Goal: Complete application form: Complete application form

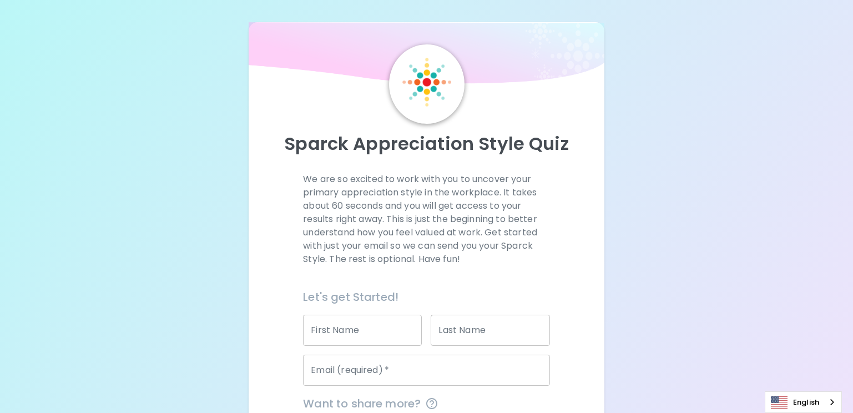
scroll to position [143, 0]
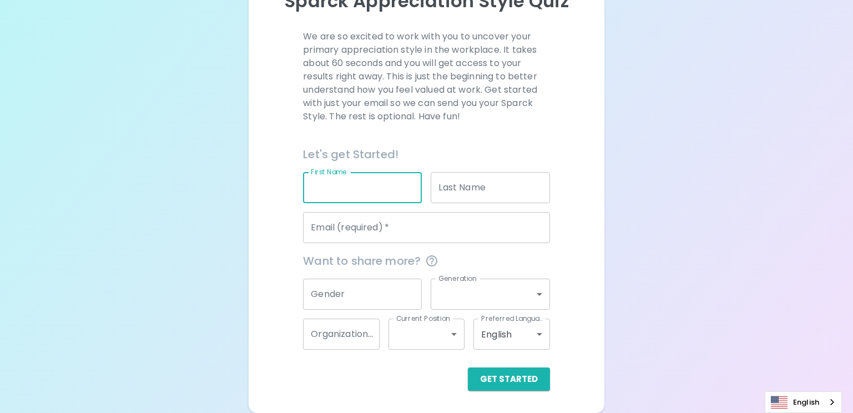
click at [356, 179] on input "First Name" at bounding box center [362, 187] width 119 height 31
type input "Jakkrid"
type input "Momkratoke"
type input "[EMAIL_ADDRESS][DOMAIN_NAME]"
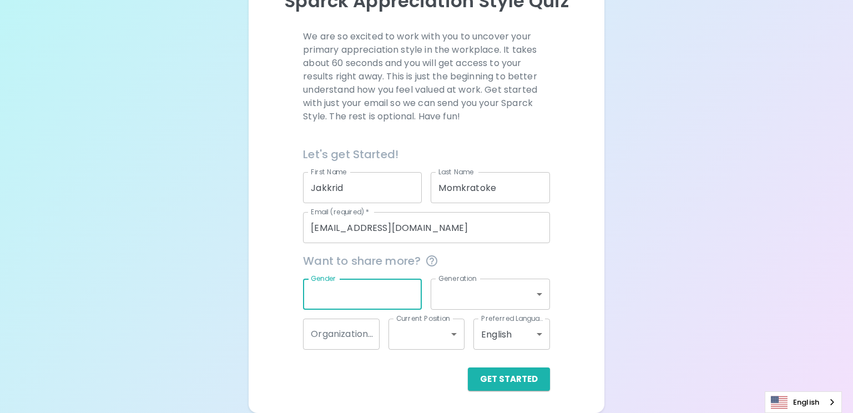
click at [335, 283] on div "Gender Gender" at bounding box center [362, 293] width 119 height 31
click at [327, 278] on div "Gender Gender" at bounding box center [362, 293] width 119 height 31
type input "[DEMOGRAPHIC_DATA]"
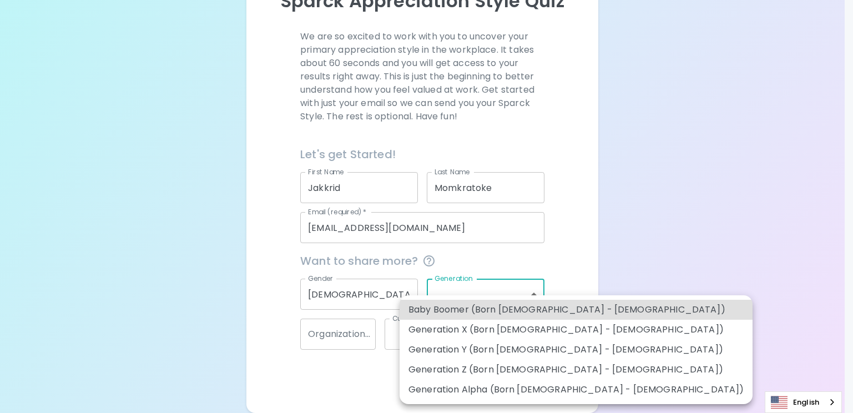
click at [500, 301] on body "Sparck Appreciation Style Quiz We are so excited to work with you to uncover yo…" at bounding box center [426, 134] width 853 height 555
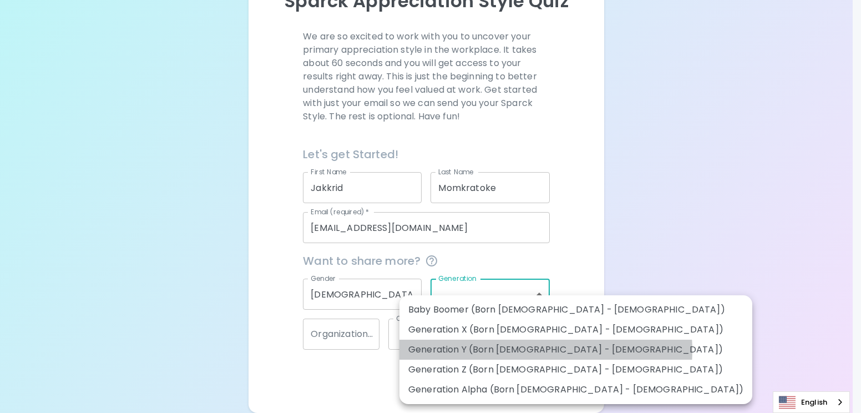
click at [545, 350] on li "Generation Y (Born [DEMOGRAPHIC_DATA] - [DEMOGRAPHIC_DATA])" at bounding box center [575, 350] width 353 height 20
type input "generation_y"
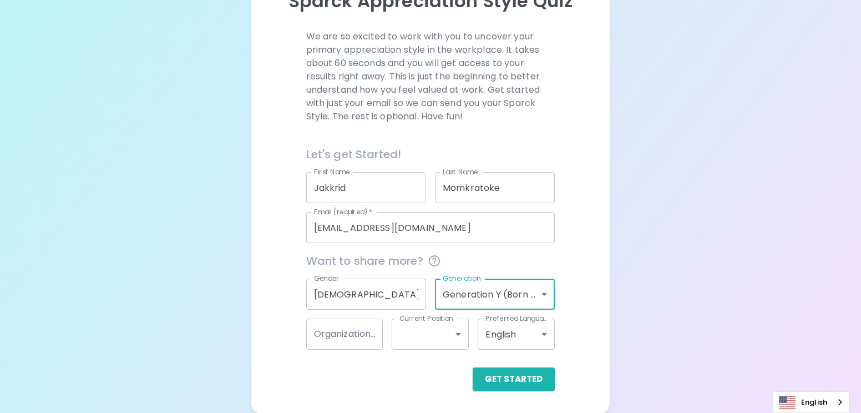
click at [502, 289] on body "Sparck Appreciation Style Quiz We are so excited to work with you to uncover yo…" at bounding box center [430, 134] width 861 height 555
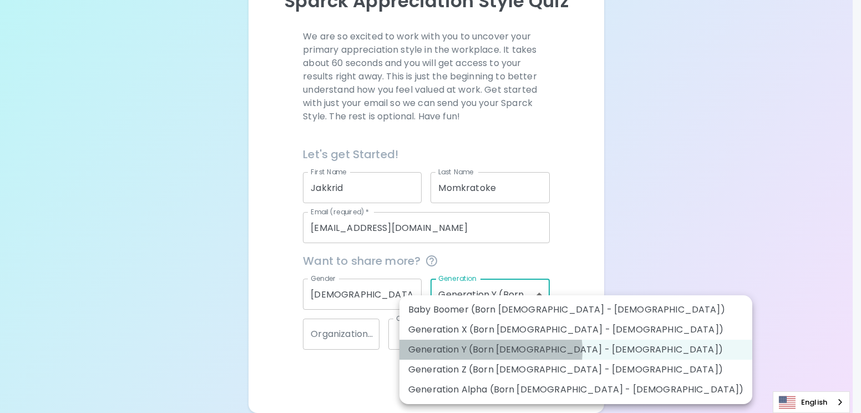
click at [490, 351] on li "Generation Y (Born [DEMOGRAPHIC_DATA] - [DEMOGRAPHIC_DATA])" at bounding box center [575, 350] width 353 height 20
click at [520, 288] on body "Sparck Appreciation Style Quiz We are so excited to work with you to uncover yo…" at bounding box center [430, 134] width 861 height 555
click at [515, 346] on li "Generation Y (Born [DEMOGRAPHIC_DATA] - [DEMOGRAPHIC_DATA])" at bounding box center [575, 350] width 353 height 20
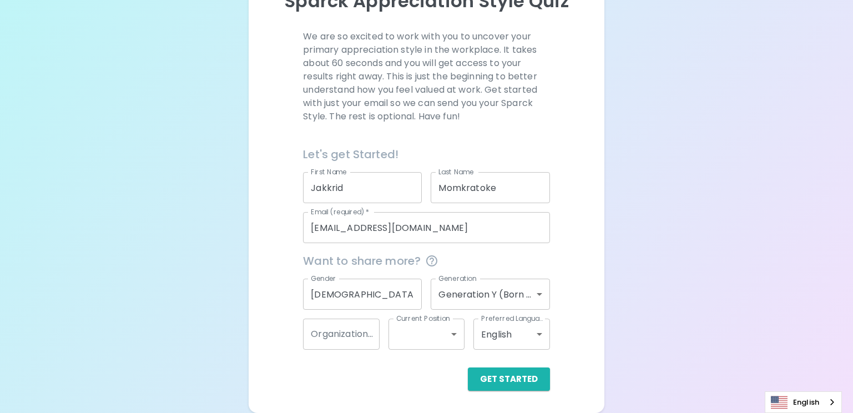
click at [671, 300] on div "Sparck Appreciation Style Quiz We are so excited to work with you to uncover yo…" at bounding box center [426, 134] width 853 height 555
click at [359, 346] on input "Organization Name" at bounding box center [341, 333] width 76 height 31
click at [337, 336] on input "Organization Name" at bounding box center [341, 333] width 76 height 31
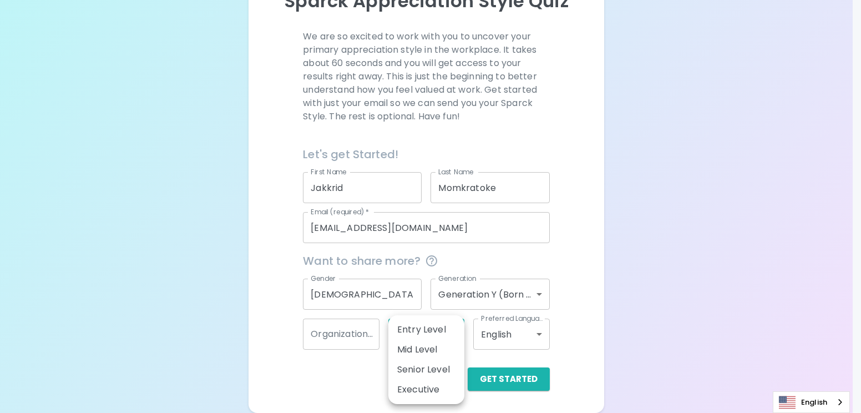
click at [433, 344] on body "Sparck Appreciation Style Quiz We are so excited to work with you to uncover yo…" at bounding box center [430, 134] width 861 height 555
click at [437, 374] on li "Senior Level" at bounding box center [426, 369] width 76 height 20
type input "senior_level"
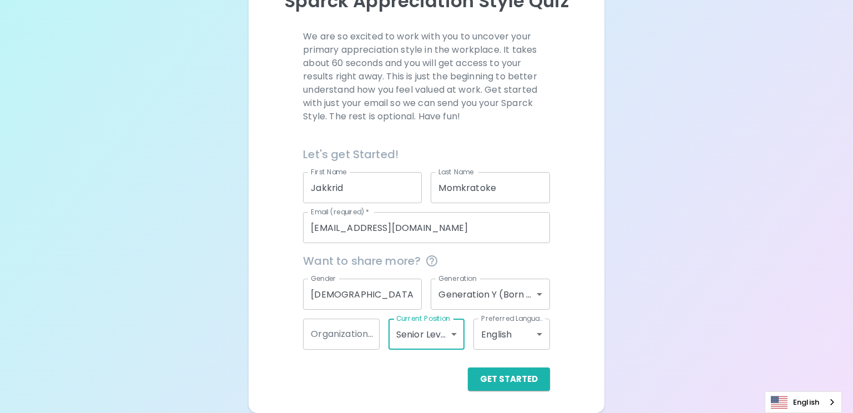
click at [531, 328] on body "Sparck Appreciation Style Quiz We are so excited to work with you to uncover yo…" at bounding box center [426, 134] width 853 height 555
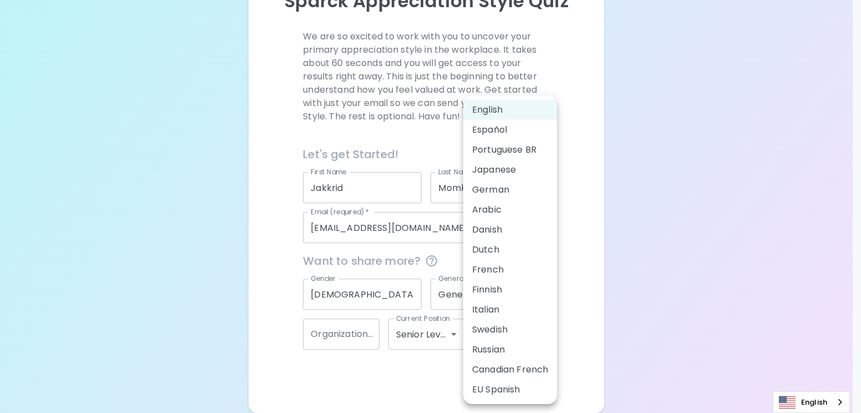
click at [700, 274] on div at bounding box center [430, 206] width 861 height 413
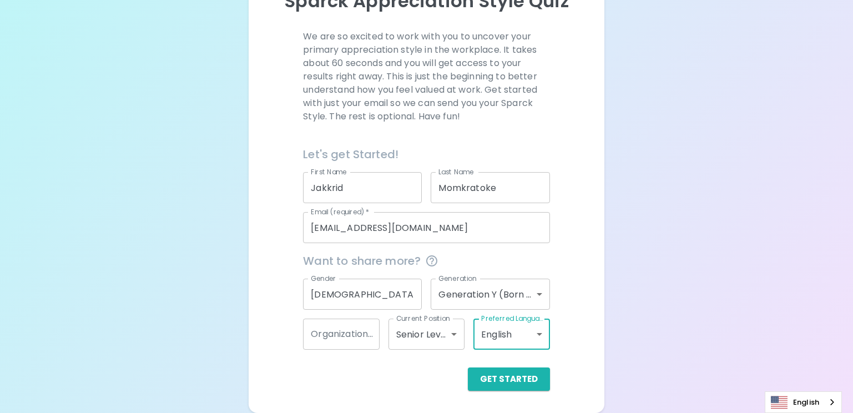
click at [342, 343] on input "Organization Name" at bounding box center [341, 333] width 76 height 31
type input "ME"
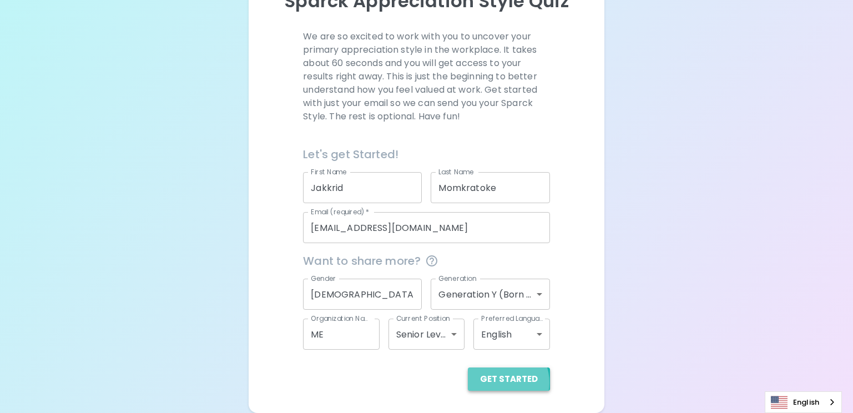
click at [500, 382] on button "Get Started" at bounding box center [509, 378] width 82 height 23
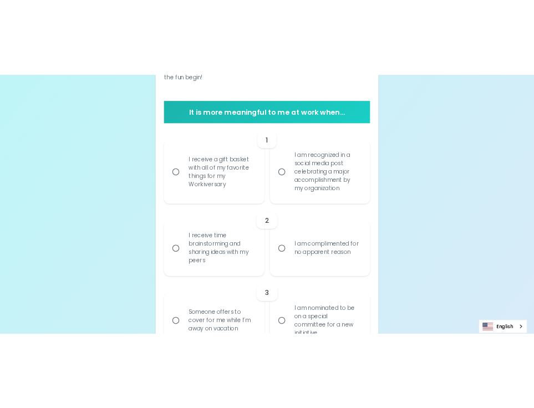
scroll to position [225, 0]
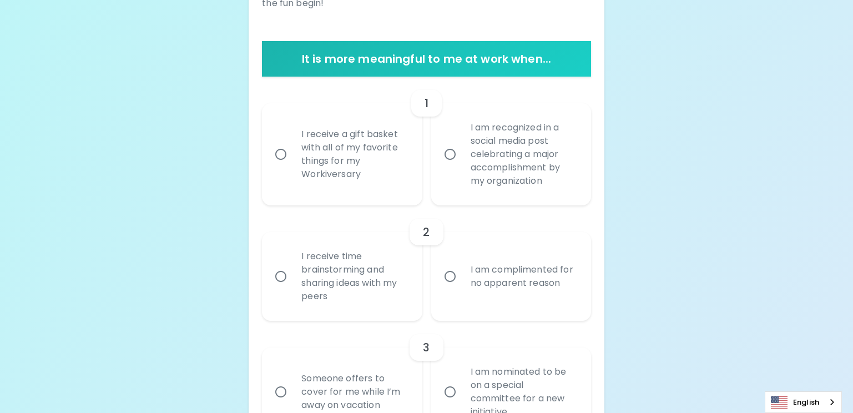
click at [496, 66] on h6 "It is more meaningful to me at work when..." at bounding box center [426, 59] width 320 height 18
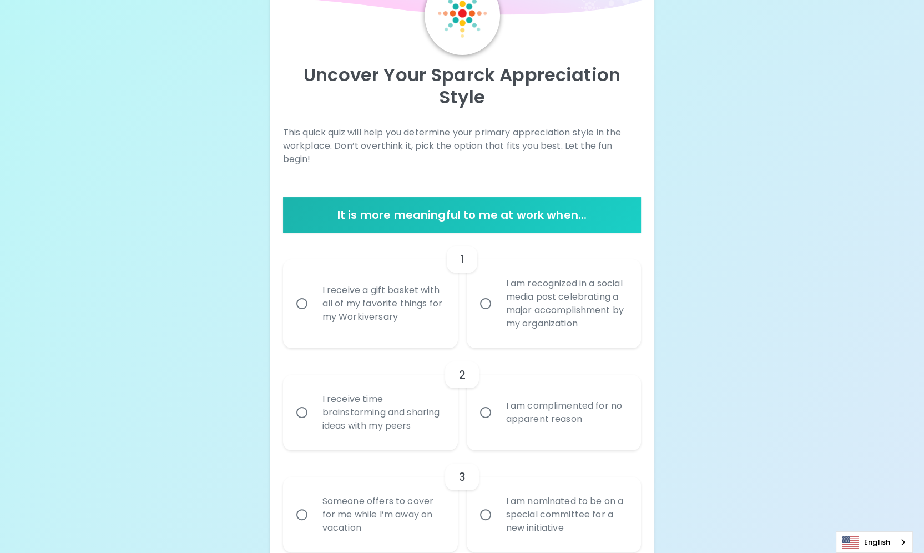
scroll to position [69, 0]
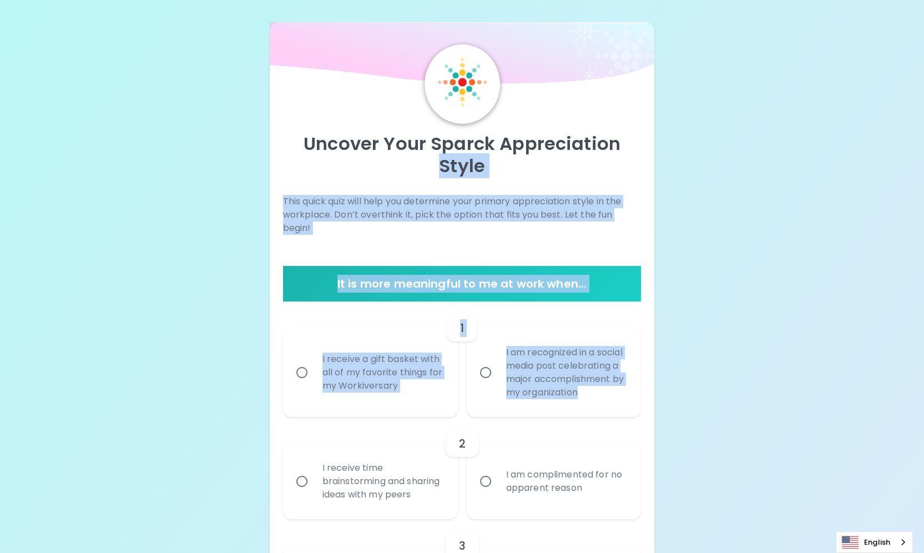
drag, startPoint x: 305, startPoint y: 185, endPoint x: 610, endPoint y: 417, distance: 382.8
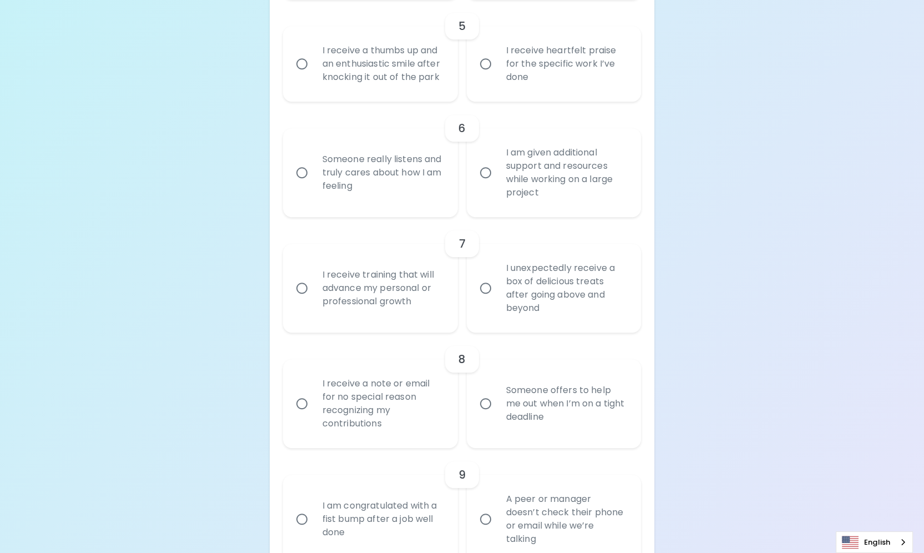
scroll to position [736, 0]
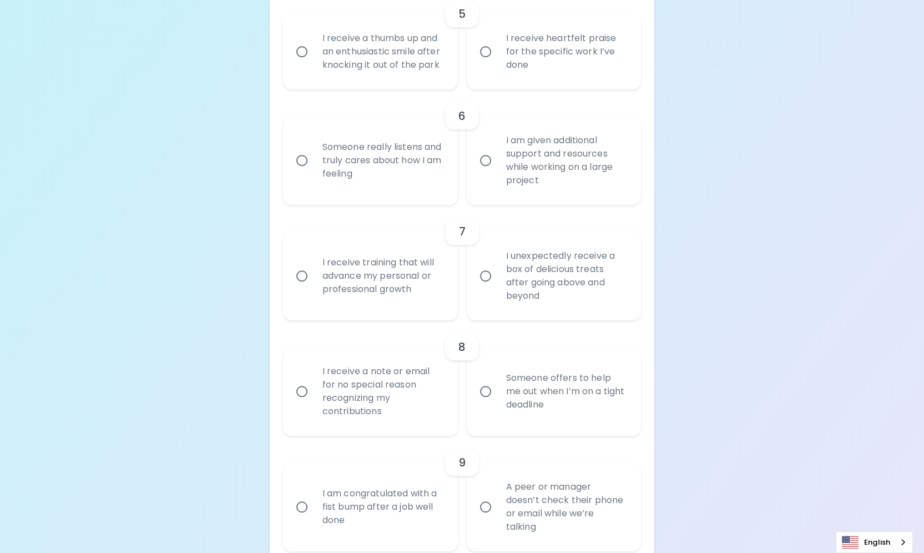
click at [479, 172] on input "I am given additional support and resources while working on a large project" at bounding box center [485, 160] width 23 height 23
radio input "true"
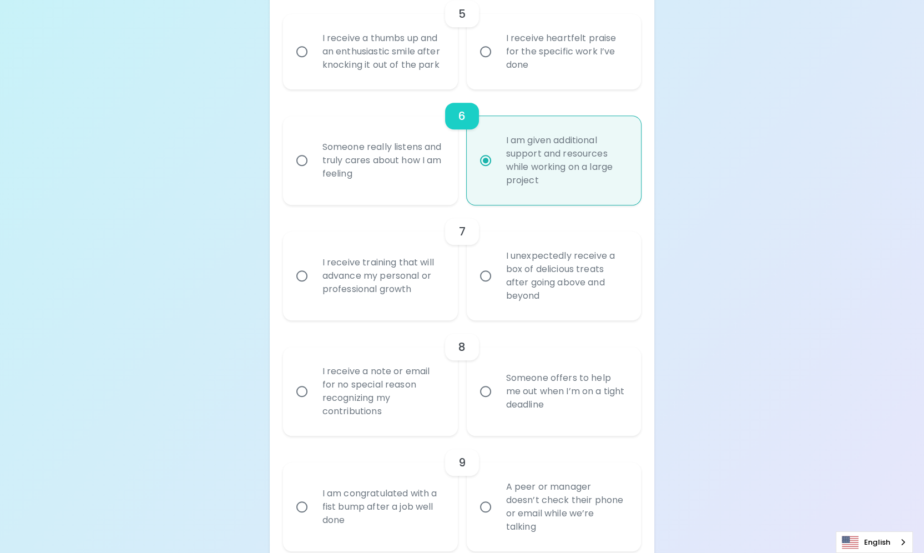
scroll to position [824, 0]
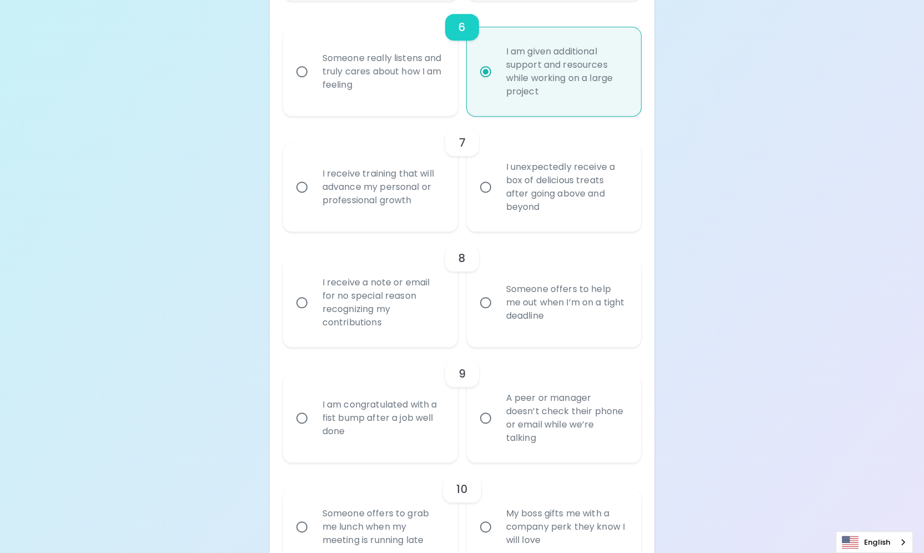
click at [332, 103] on div "Someone really listens and truly cares about how I am feeling" at bounding box center [382, 71] width 138 height 67
click at [313, 83] on input "Someone really listens and truly cares about how I am feeling" at bounding box center [301, 71] width 23 height 23
radio input "true"
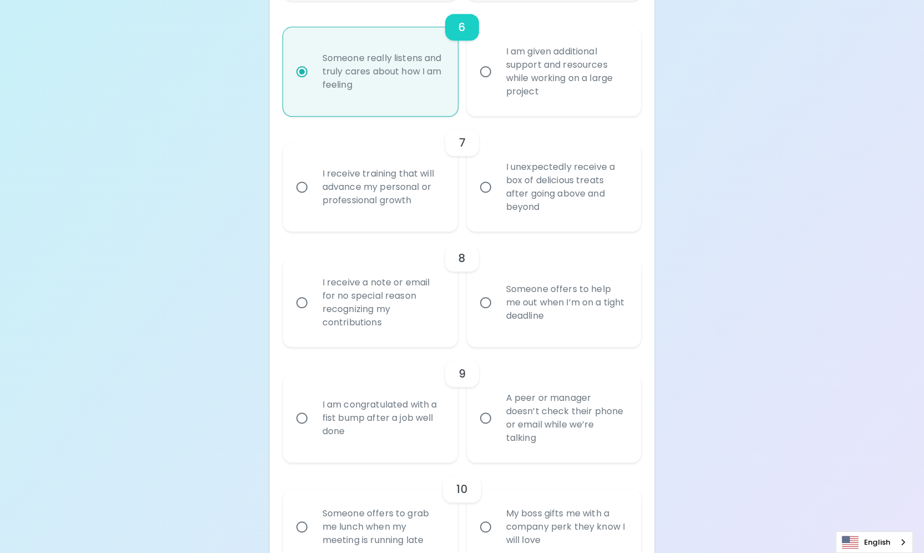
click at [510, 99] on div "I am given additional support and resources while working on a large project" at bounding box center [566, 72] width 138 height 80
click at [497, 83] on input "I am given additional support and resources while working on a large project" at bounding box center [485, 71] width 23 height 23
radio input "true"
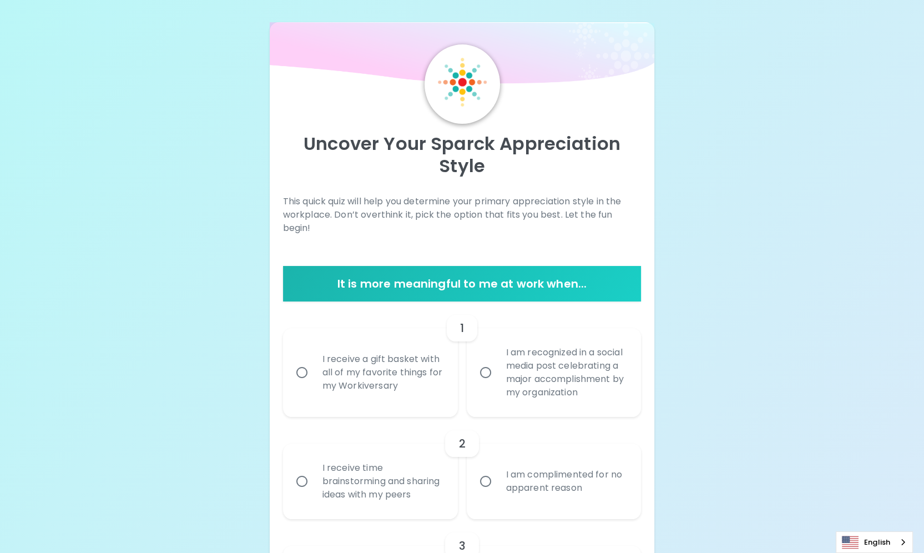
scroll to position [122, 0]
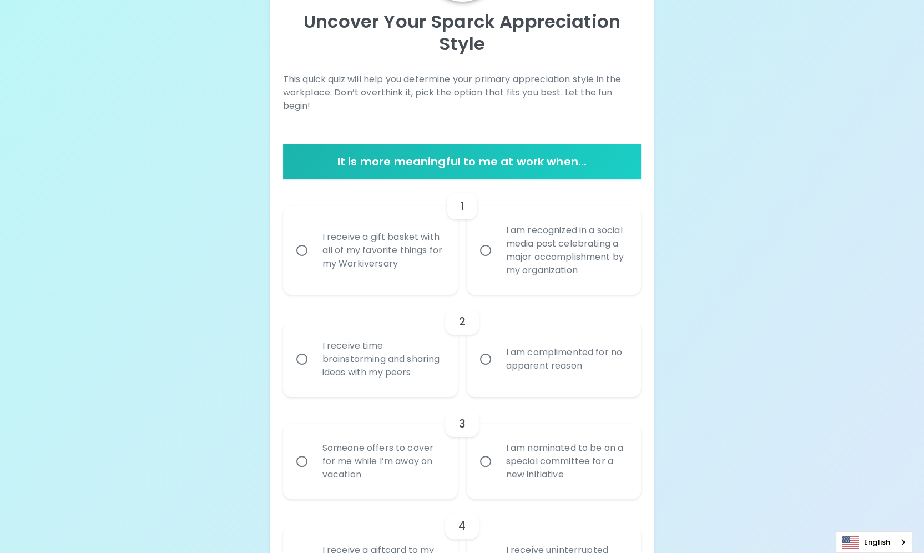
click at [516, 235] on div "I am recognized in a social media post celebrating a major accomplishment by my…" at bounding box center [566, 250] width 138 height 80
click at [497, 239] on input "I am recognized in a social media post celebrating a major accomplishment by my…" at bounding box center [485, 250] width 23 height 23
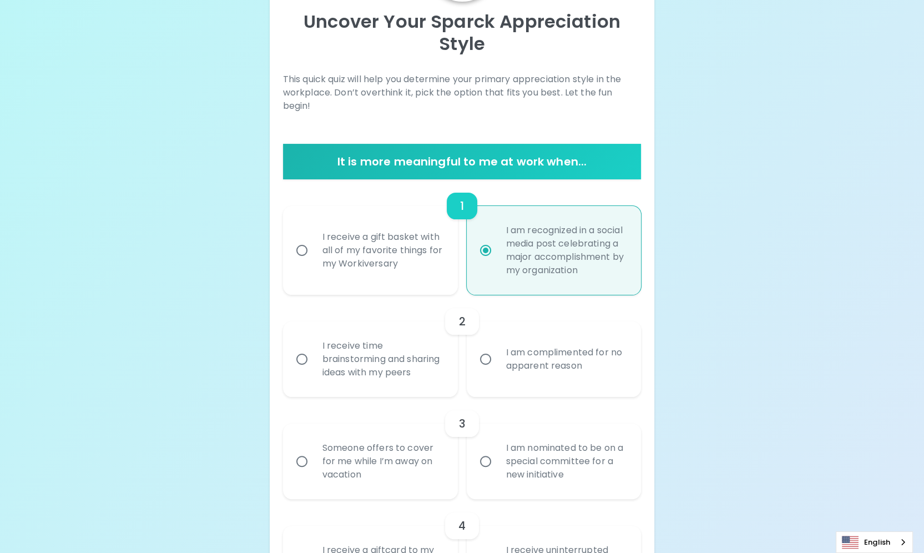
scroll to position [211, 0]
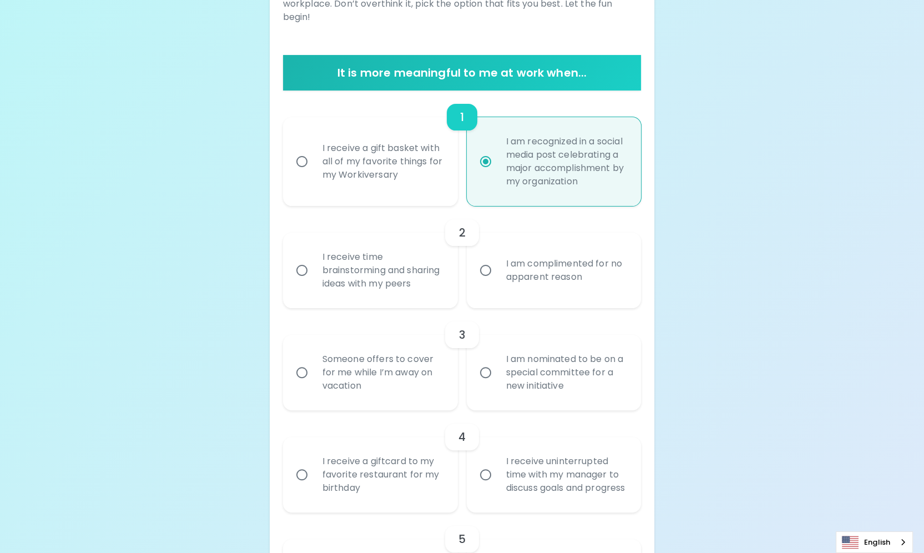
radio input "true"
click at [373, 149] on div "I receive a gift basket with all of my favorite things for my Workiversary" at bounding box center [382, 161] width 138 height 67
click at [313, 150] on input "I receive a gift basket with all of my favorite things for my Workiversary" at bounding box center [301, 161] width 23 height 23
radio input "false"
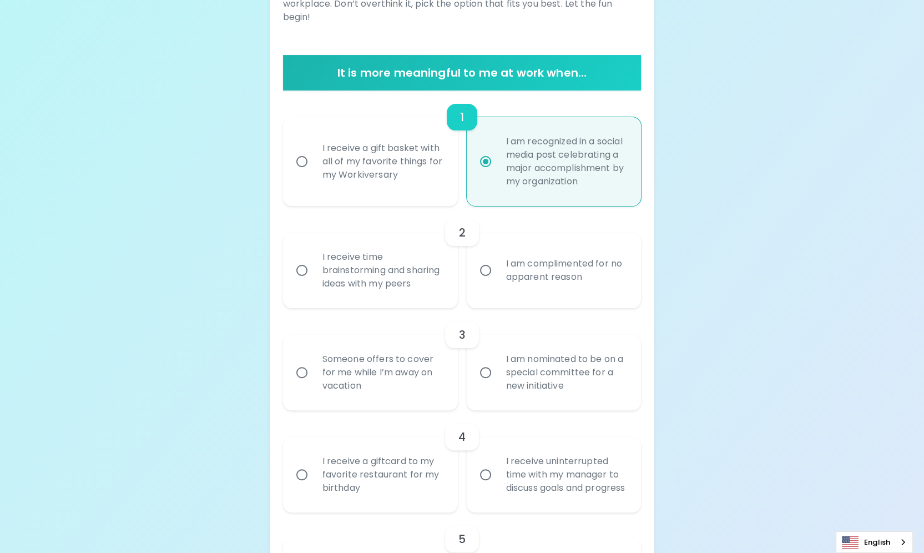
radio input "true"
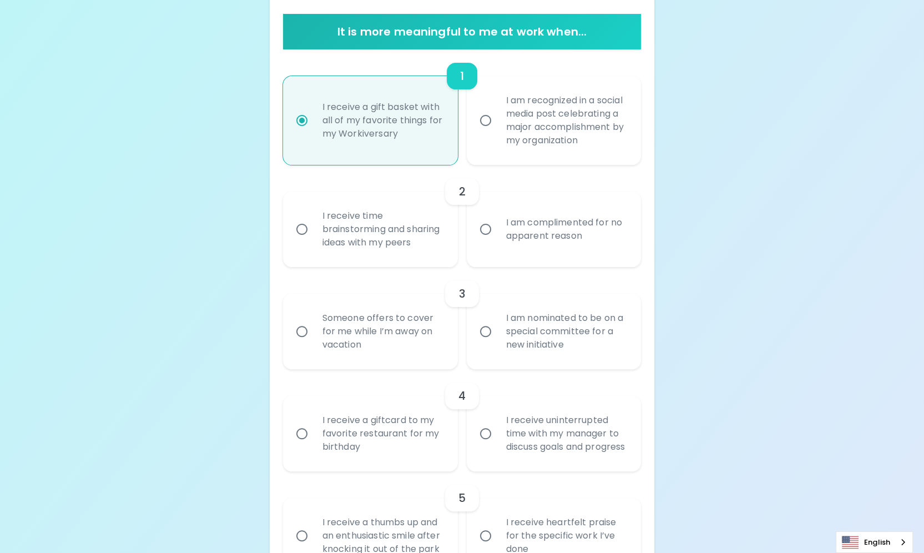
scroll to position [266, 0]
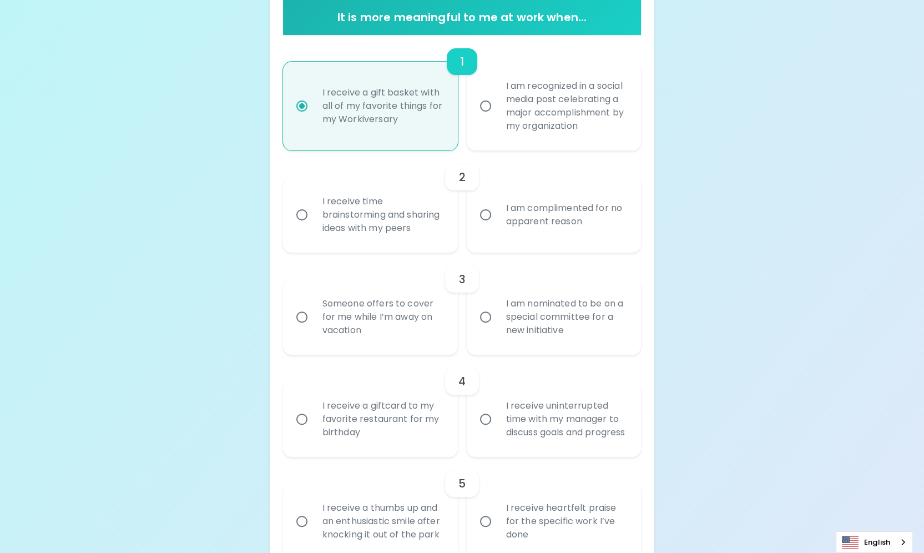
radio input "true"
click at [330, 235] on div "I receive time brainstorming and sharing ideas with my peers" at bounding box center [382, 214] width 138 height 67
click at [313, 226] on input "I receive time brainstorming and sharing ideas with my peers" at bounding box center [301, 214] width 23 height 23
radio input "false"
radio input "true"
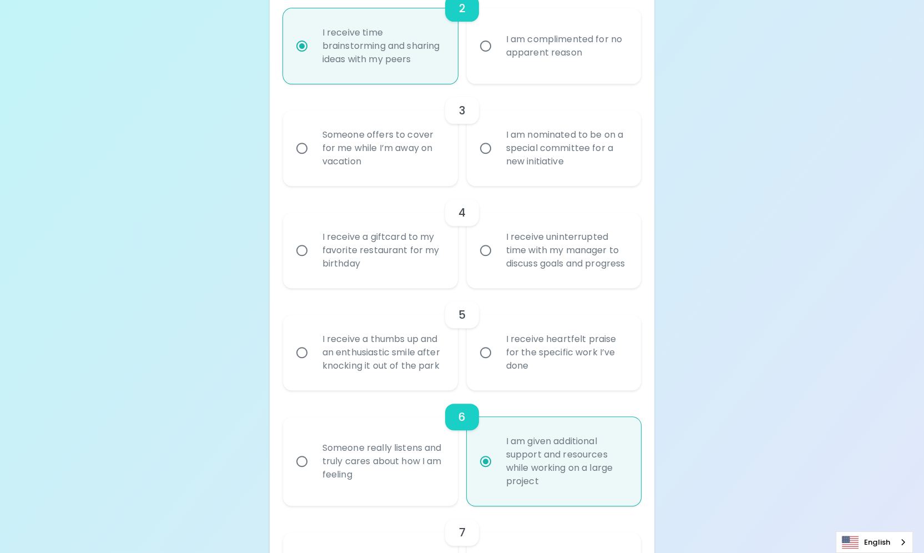
scroll to position [435, 0]
radio input "true"
click at [398, 181] on div "Someone offers to cover for me while I’m away on vacation" at bounding box center [382, 148] width 138 height 67
click at [313, 160] on input "Someone offers to cover for me while I’m away on vacation" at bounding box center [301, 147] width 23 height 23
radio input "false"
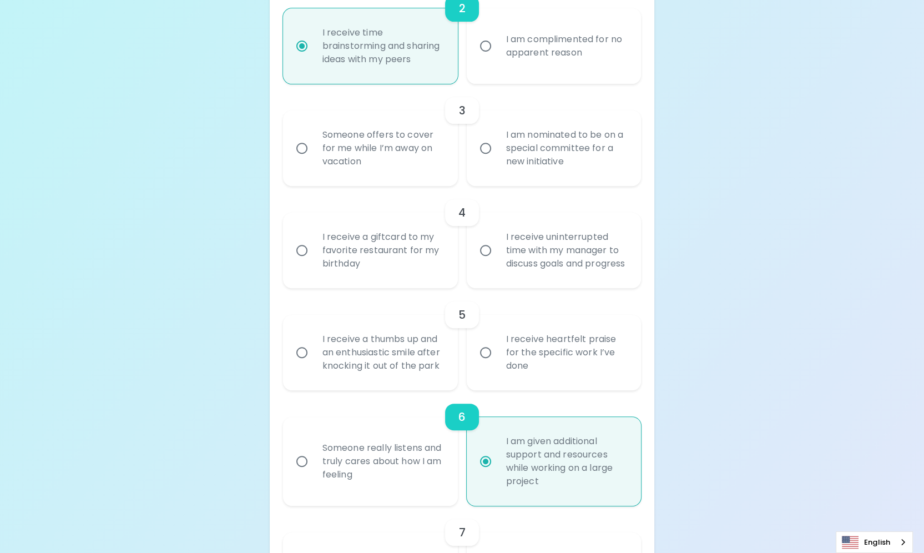
radio input "false"
radio input "true"
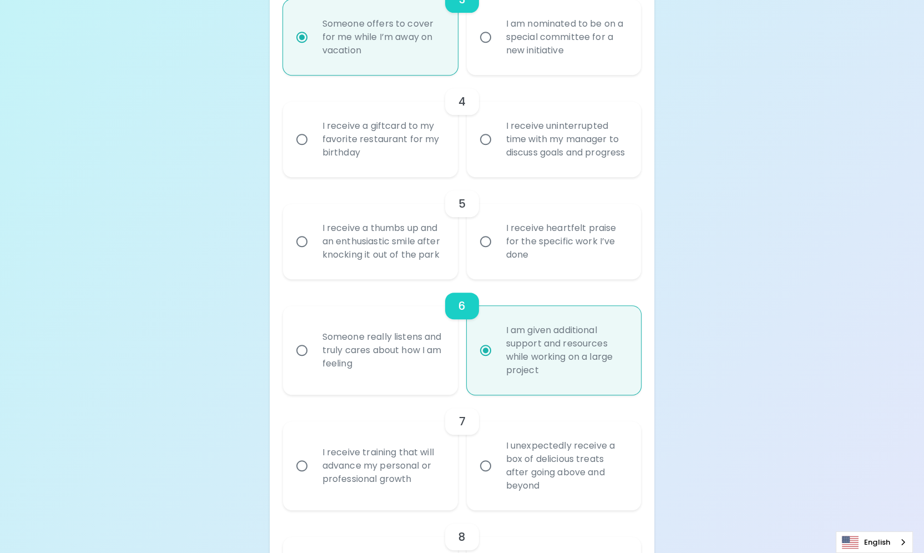
scroll to position [557, 0]
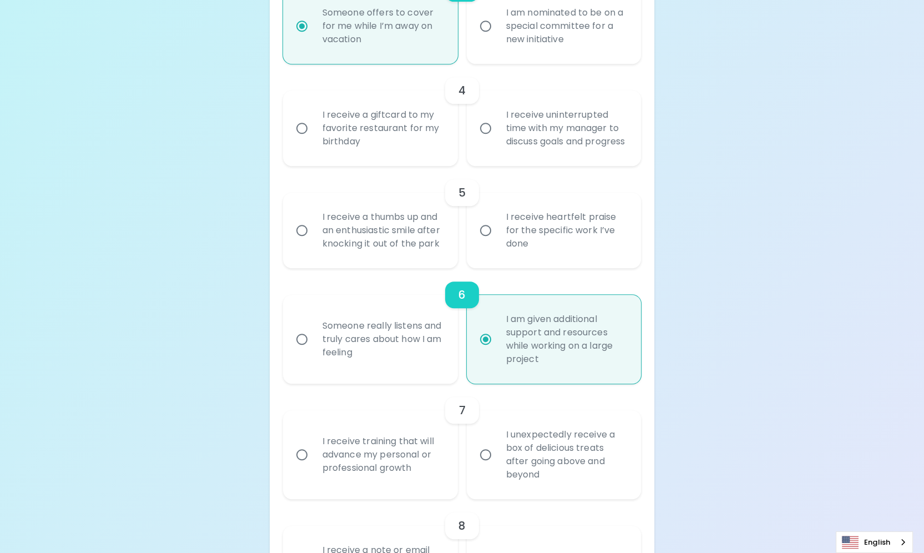
radio input "true"
click at [422, 161] on div "I receive a giftcard to my favorite restaurant for my birthday" at bounding box center [382, 128] width 138 height 67
click at [313, 140] on input "I receive a giftcard to my favorite restaurant for my birthday" at bounding box center [301, 127] width 23 height 23
radio input "false"
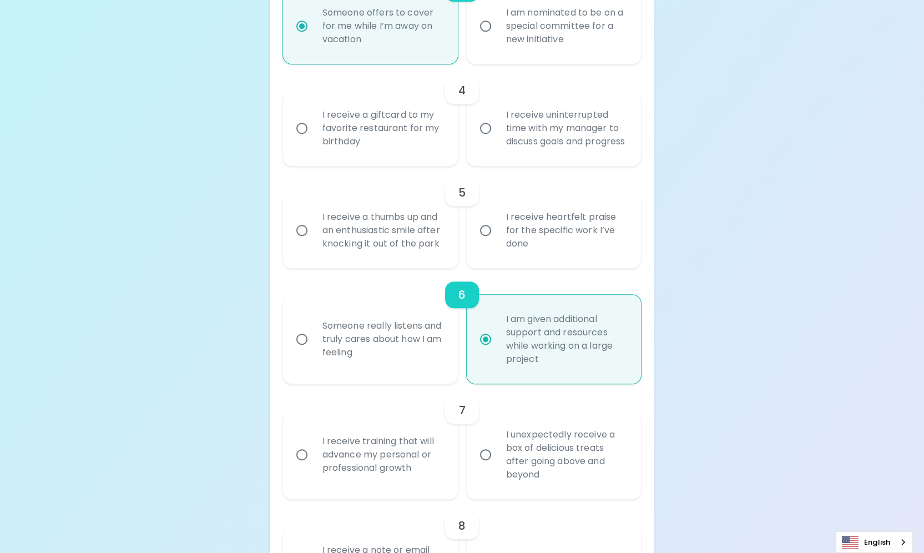
radio input "false"
radio input "true"
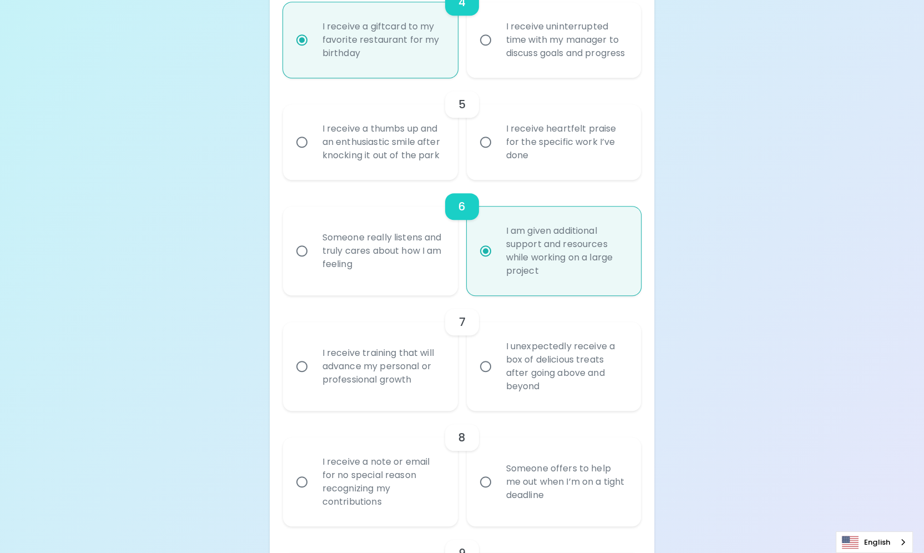
scroll to position [646, 0]
radio input "true"
click at [592, 175] on div "I receive heartfelt praise for the specific work I’ve done" at bounding box center [566, 141] width 138 height 67
click at [497, 153] on input "I receive heartfelt praise for the specific work I’ve done" at bounding box center [485, 141] width 23 height 23
radio input "false"
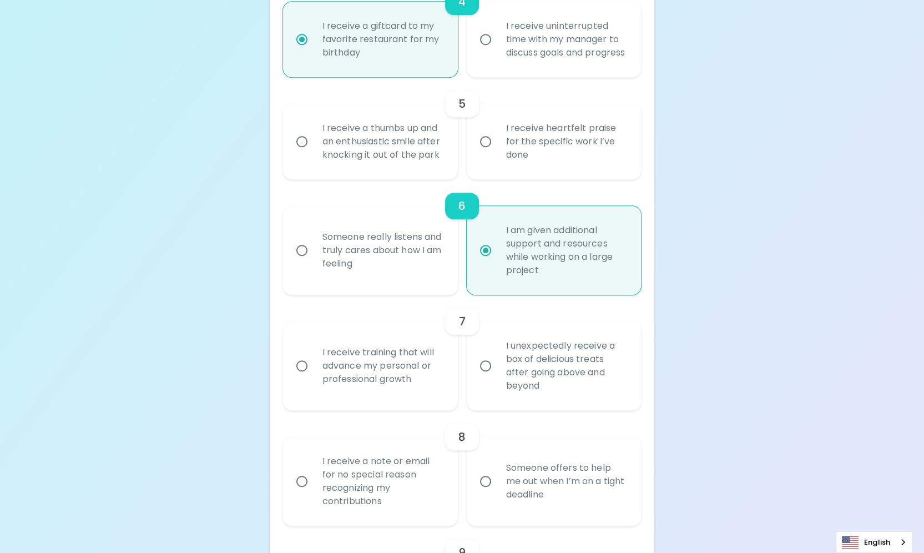
radio input "false"
radio input "true"
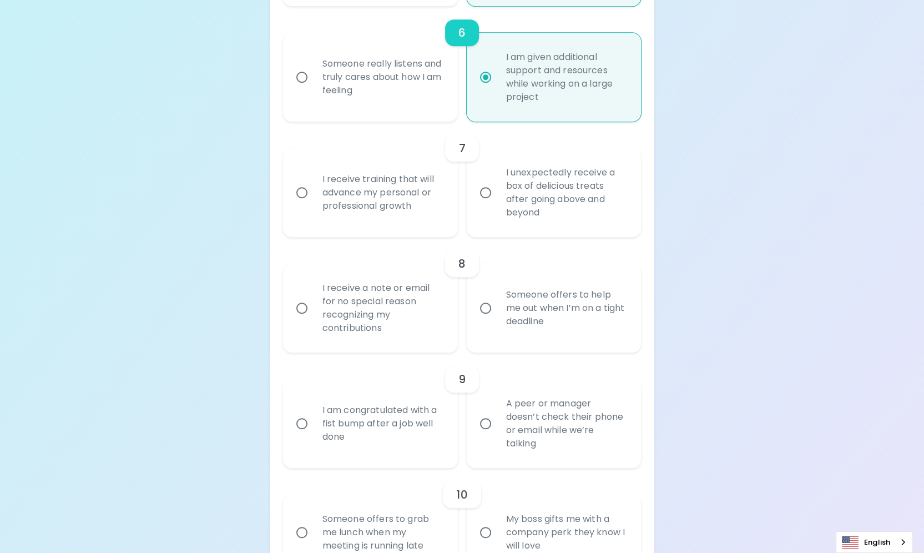
scroll to position [819, 0]
radio input "true"
click at [373, 237] on label "I receive training that will advance my personal or professional growth" at bounding box center [364, 192] width 175 height 89
click at [313, 204] on input "I receive training that will advance my personal or professional growth" at bounding box center [301, 192] width 23 height 23
radio input "false"
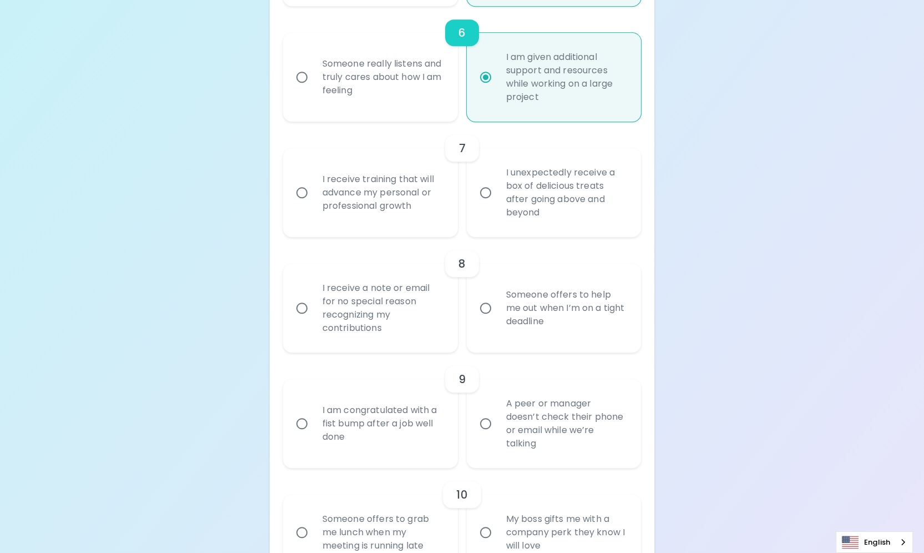
radio input "false"
radio input "true"
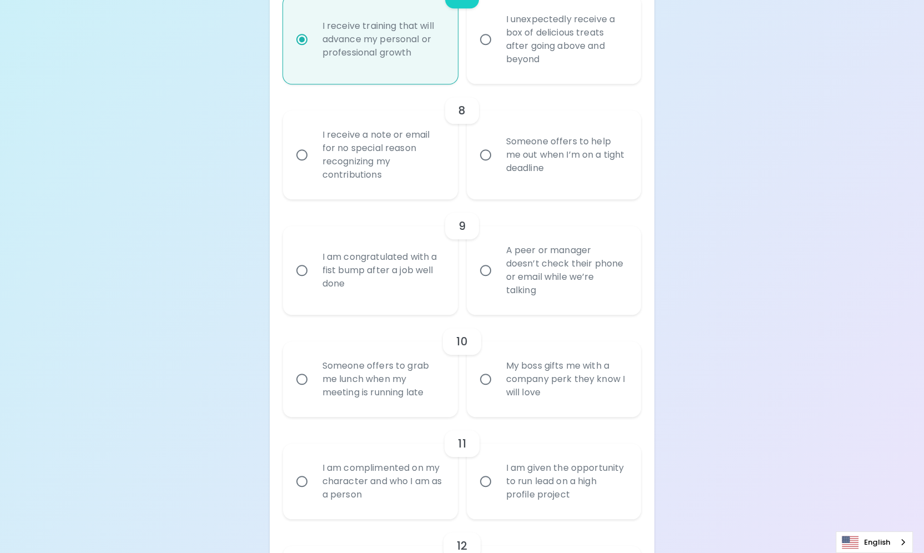
scroll to position [973, 0]
radio input "true"
click at [602, 172] on div "Someone offers to help me out when I’m on a tight deadline" at bounding box center [566, 153] width 138 height 67
click at [497, 165] on input "Someone offers to help me out when I’m on a tight deadline" at bounding box center [485, 153] width 23 height 23
radio input "false"
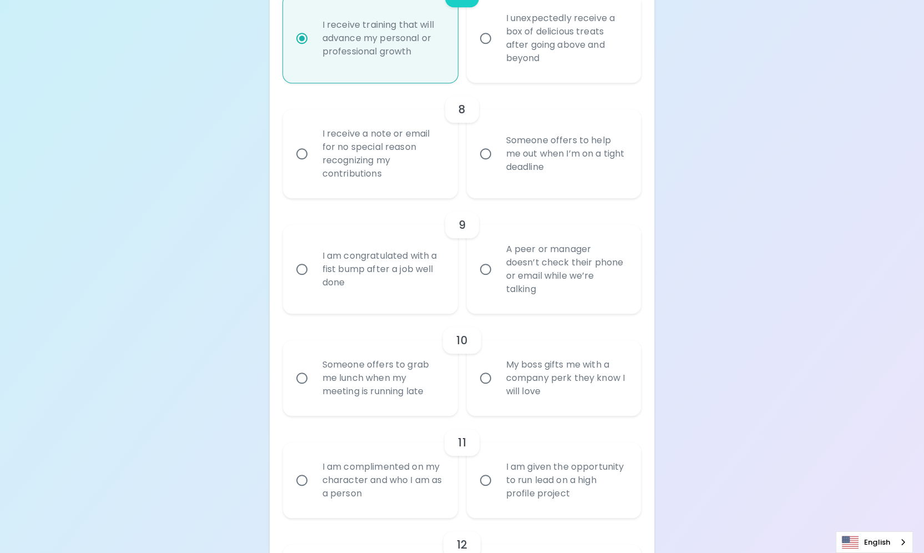
radio input "false"
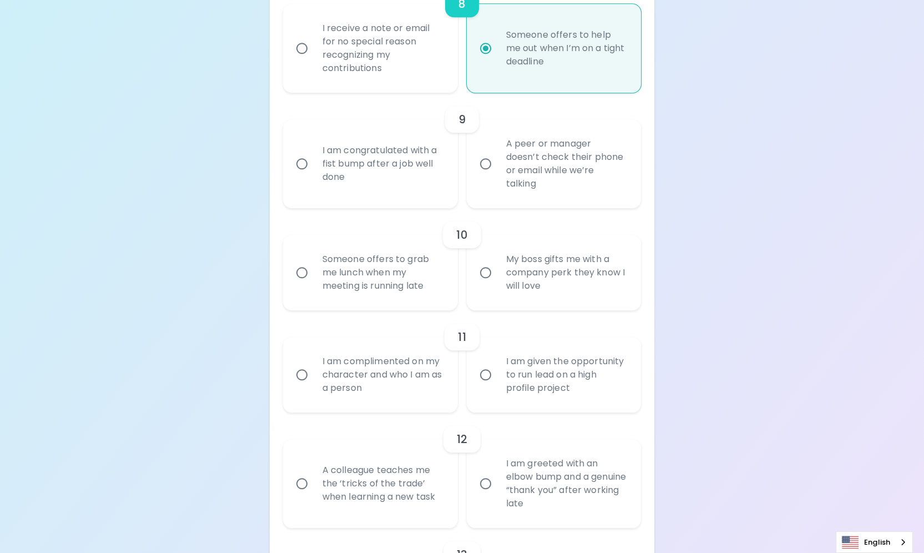
scroll to position [1080, 0]
radio input "true"
click at [381, 174] on div "I am congratulated with a fist bump after a job well done" at bounding box center [382, 162] width 138 height 67
click at [313, 174] on input "I am congratulated with a fist bump after a job well done" at bounding box center [301, 161] width 23 height 23
radio input "false"
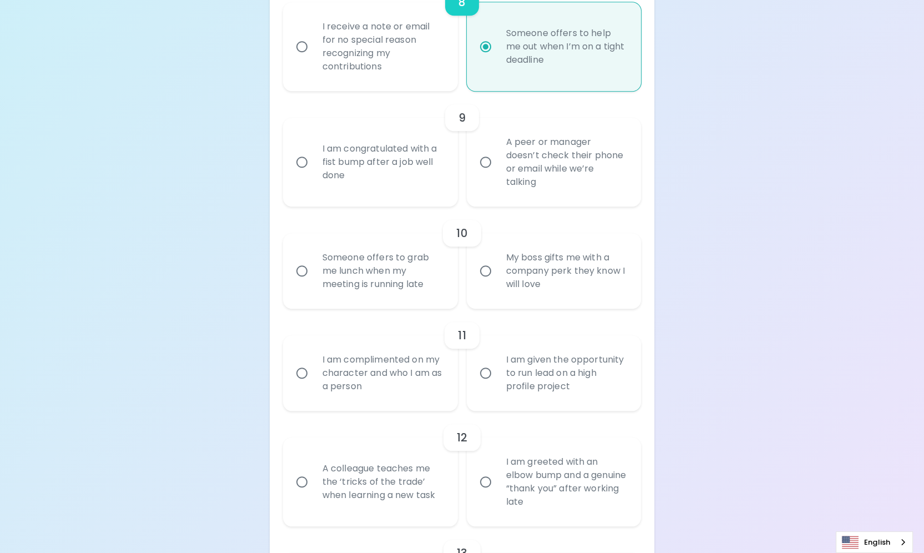
radio input "false"
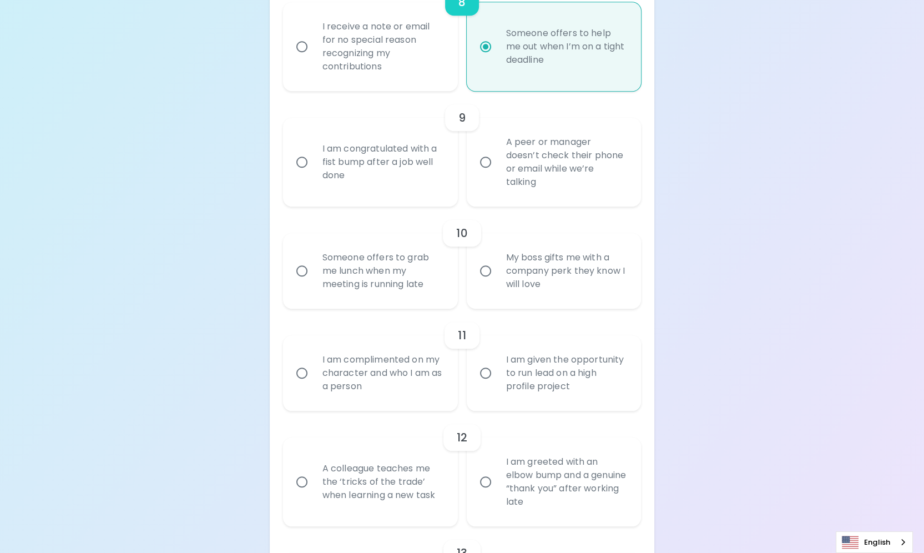
radio input "false"
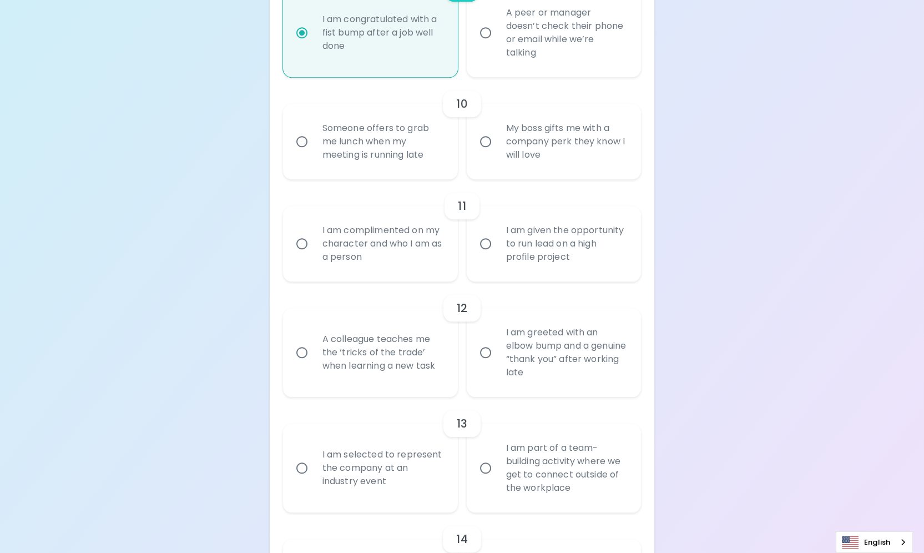
scroll to position [1209, 0]
radio input "true"
click at [383, 173] on div "Someone offers to grab me lunch when my meeting is running late" at bounding box center [382, 141] width 138 height 67
click at [313, 153] on input "Someone offers to grab me lunch when my meeting is running late" at bounding box center [301, 141] width 23 height 23
radio input "false"
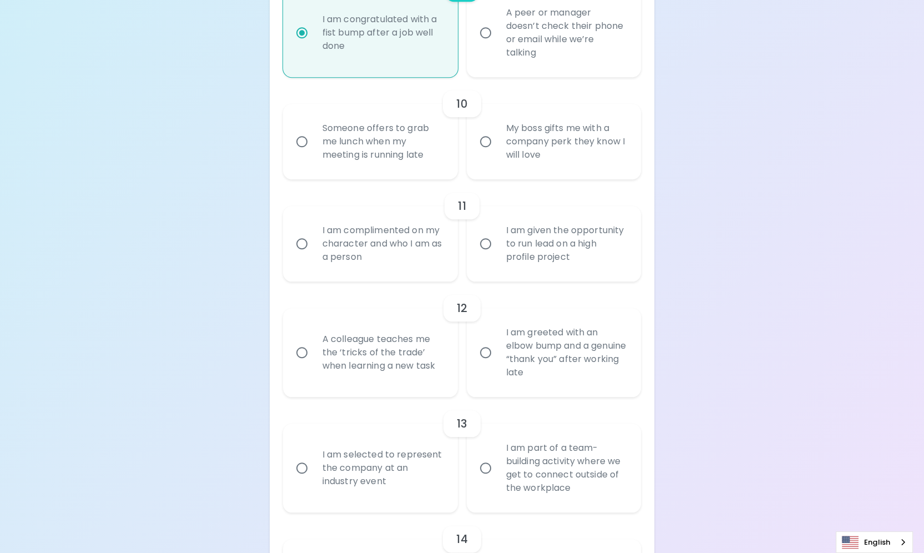
radio input "false"
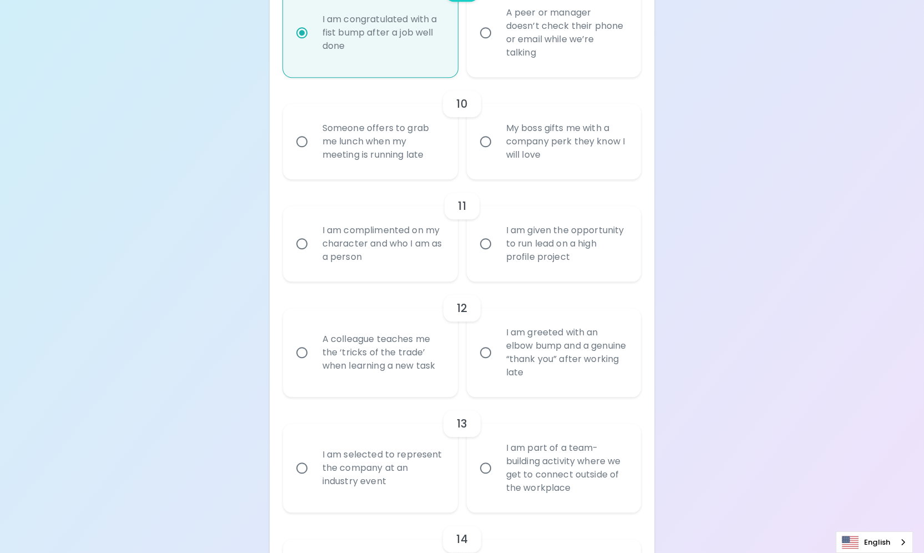
radio input "false"
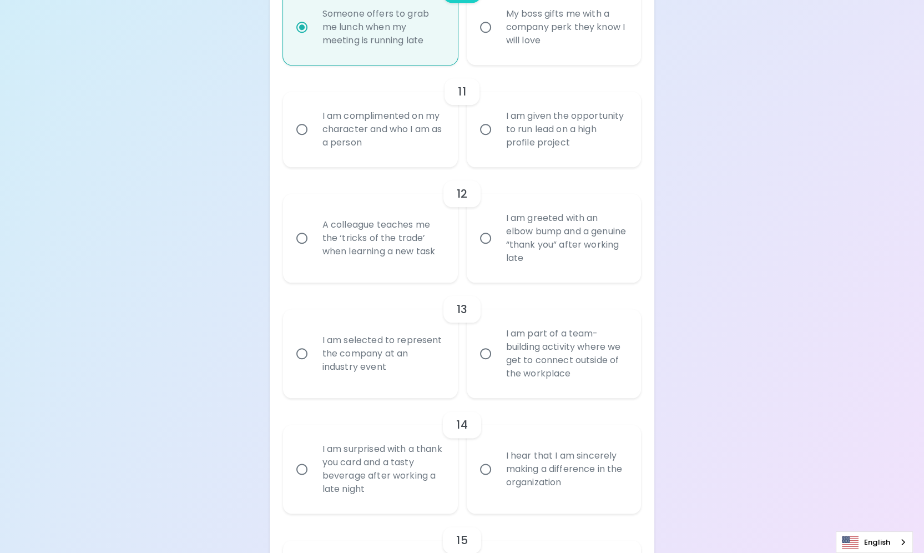
scroll to position [1324, 0]
radio input "true"
click at [344, 150] on div "I am complimented on my character and who I am as a person" at bounding box center [382, 128] width 138 height 67
click at [313, 140] on input "I am complimented on my character and who I am as a person" at bounding box center [301, 128] width 23 height 23
radio input "false"
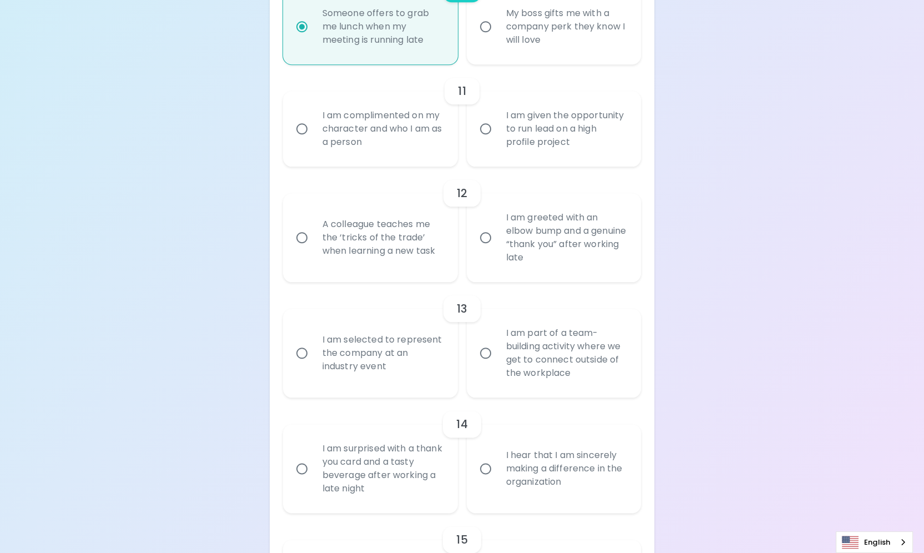
radio input "false"
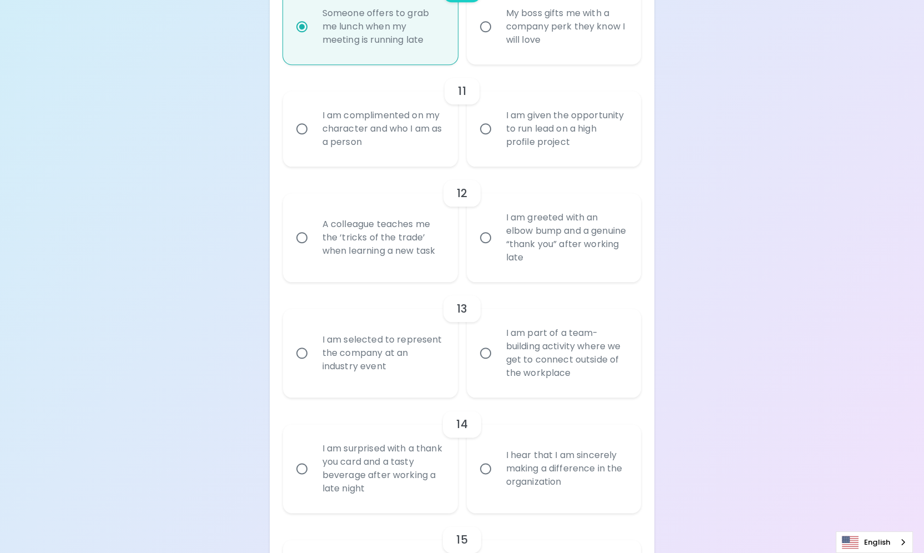
radio input "false"
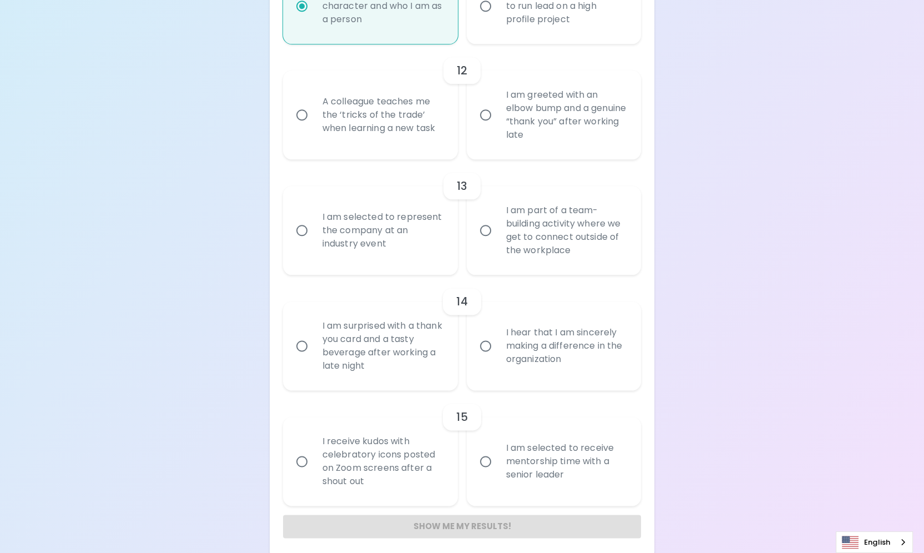
scroll to position [1447, 0]
radio input "true"
click at [581, 155] on div "I am greeted with an elbow bump and a genuine “thank you” after working late" at bounding box center [566, 115] width 138 height 80
click at [497, 126] on input "I am greeted with an elbow bump and a genuine “thank you” after working late" at bounding box center [485, 114] width 23 height 23
radio input "false"
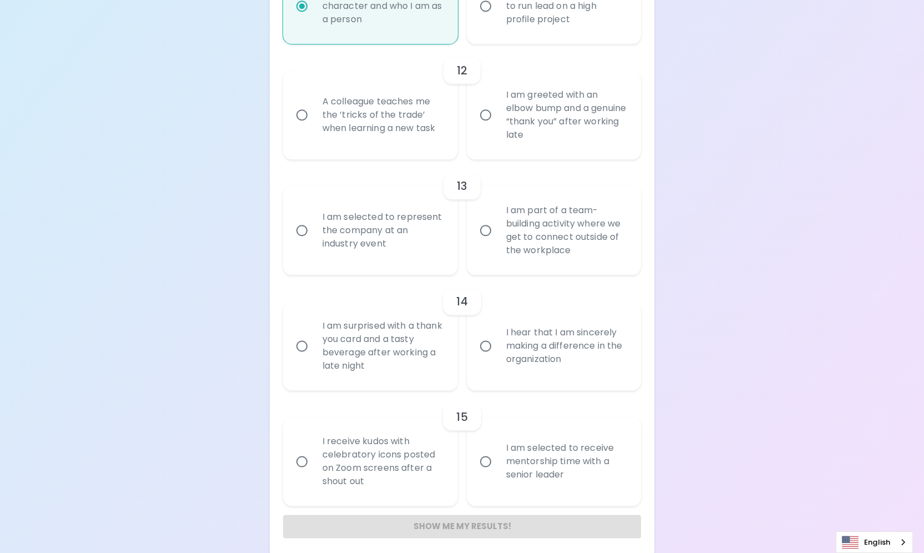
radio input "false"
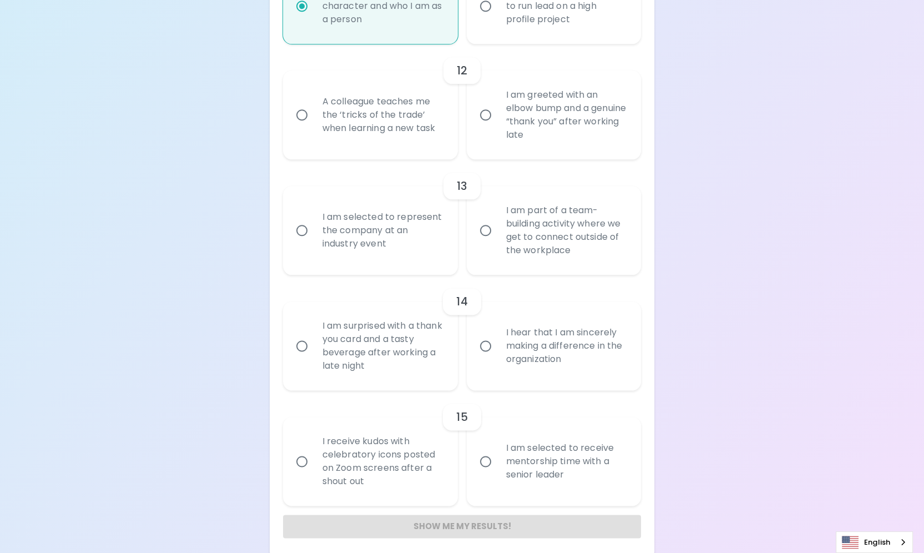
radio input "false"
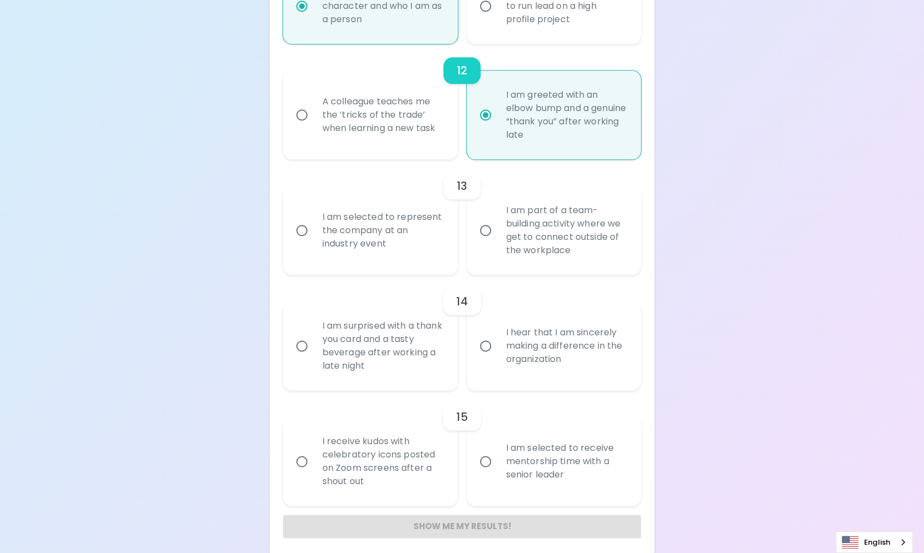
scroll to position [1480, 0]
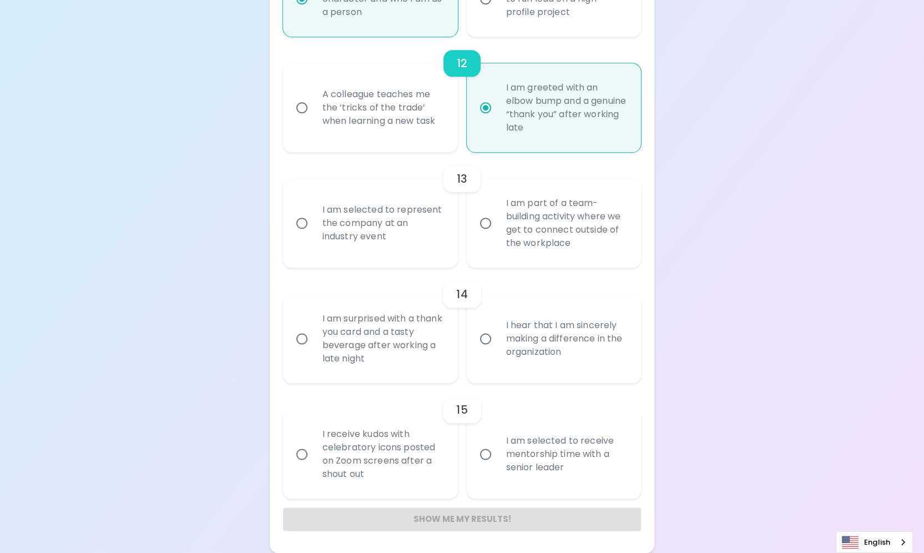
radio input "true"
click at [602, 241] on div "I am part of a team-building activity where we get to connect outside of the wo…" at bounding box center [566, 223] width 138 height 80
click at [497, 235] on input "I am part of a team-building activity where we get to connect outside of the wo…" at bounding box center [485, 222] width 23 height 23
radio input "false"
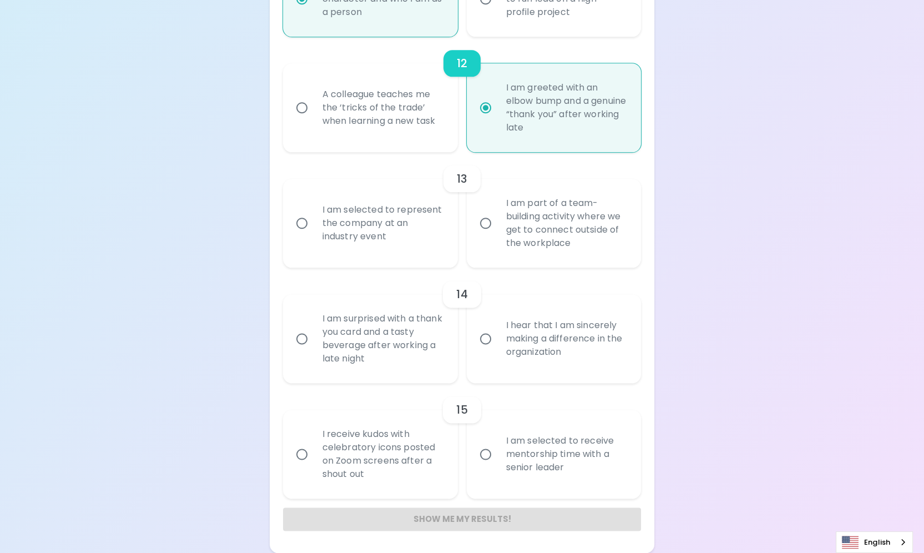
radio input "false"
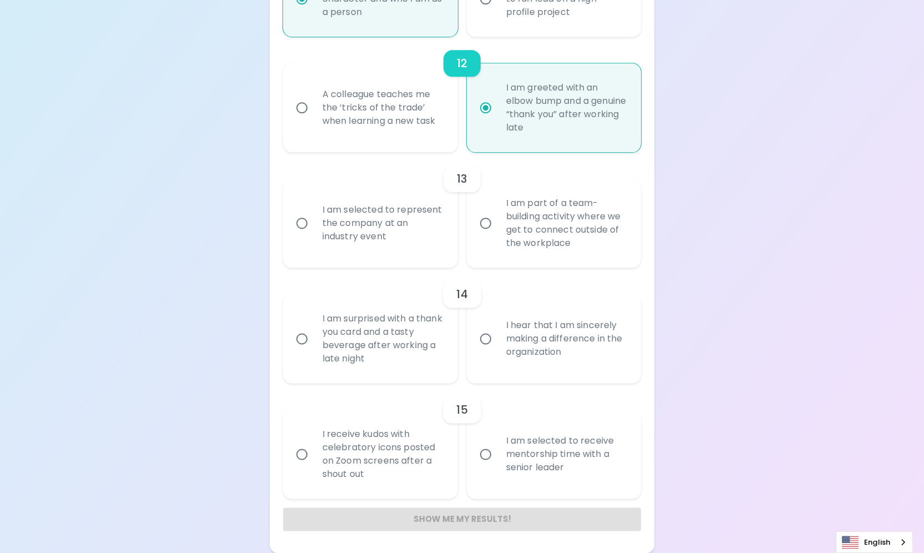
radio input "false"
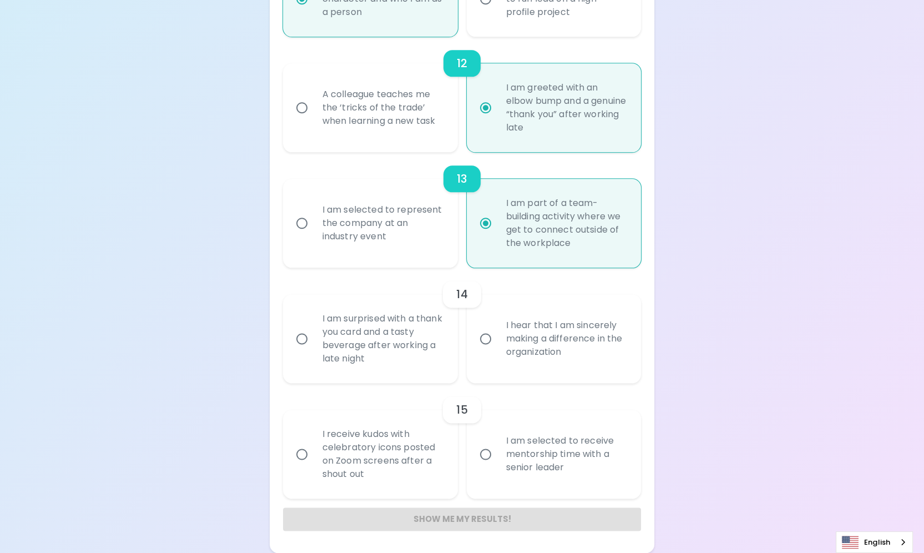
radio input "true"
click at [608, 336] on div "I hear that I am sincerely making a difference in the organization" at bounding box center [566, 338] width 138 height 67
click at [497, 336] on input "I hear that I am sincerely making a difference in the organization" at bounding box center [485, 338] width 23 height 23
radio input "false"
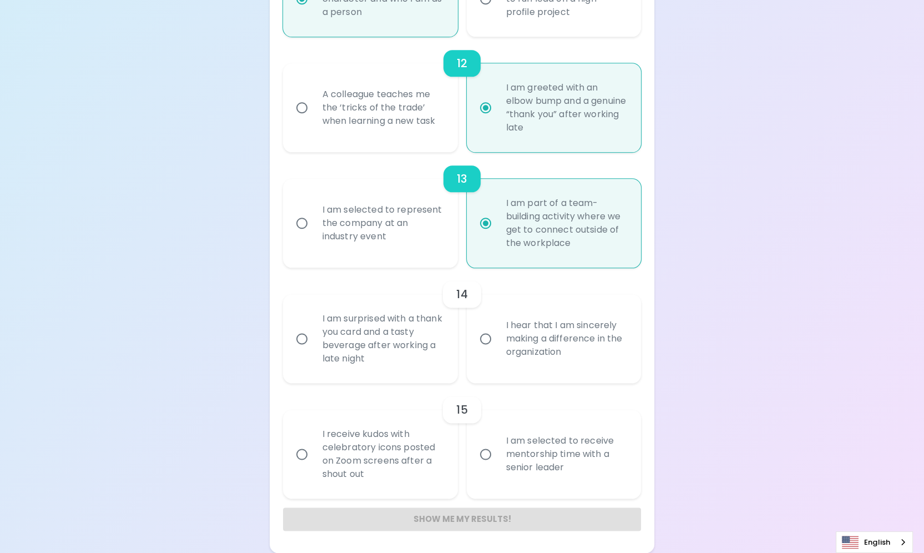
radio input "false"
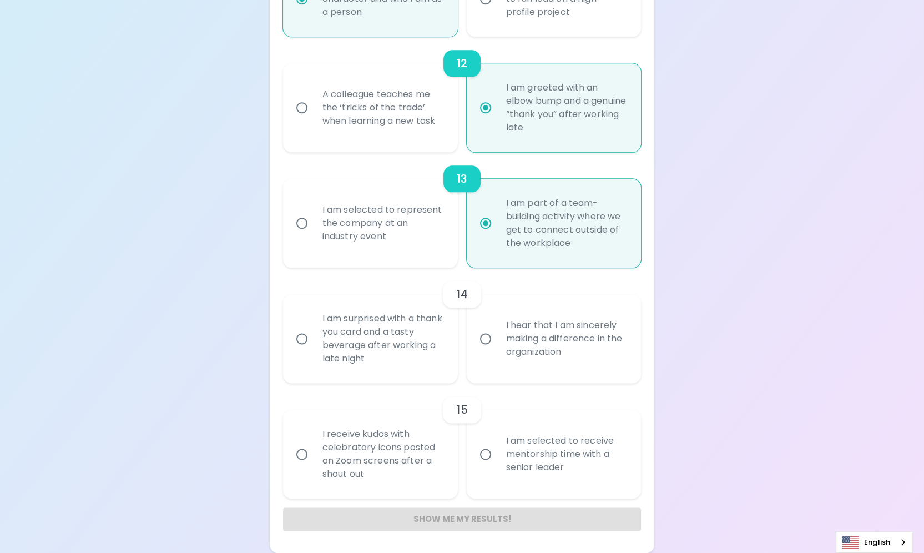
radio input "false"
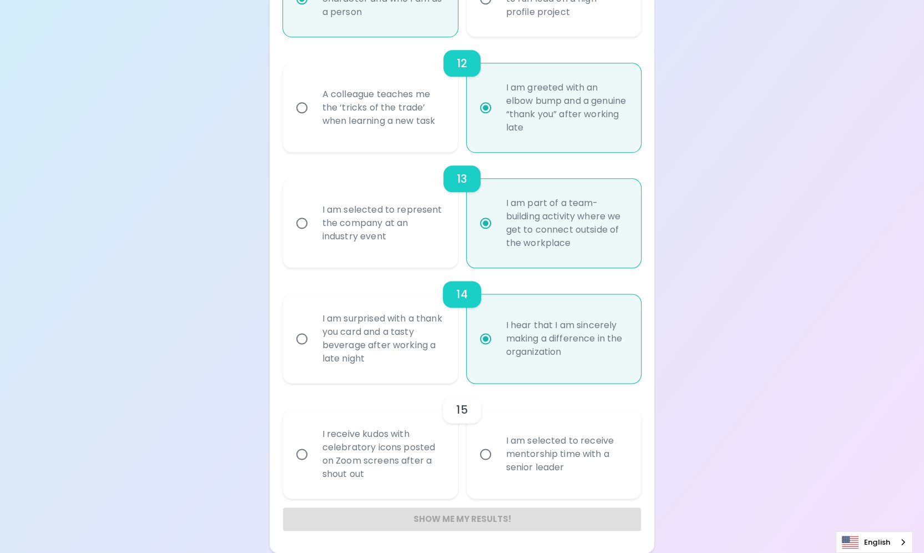
radio input "true"
click at [389, 412] on div "I receive kudos with celebratory icons posted on Zoom screens after a shout out" at bounding box center [382, 454] width 138 height 80
click at [313, 412] on input "I receive kudos with celebratory icons posted on Zoom screens after a shout out" at bounding box center [301, 453] width 23 height 23
radio input "false"
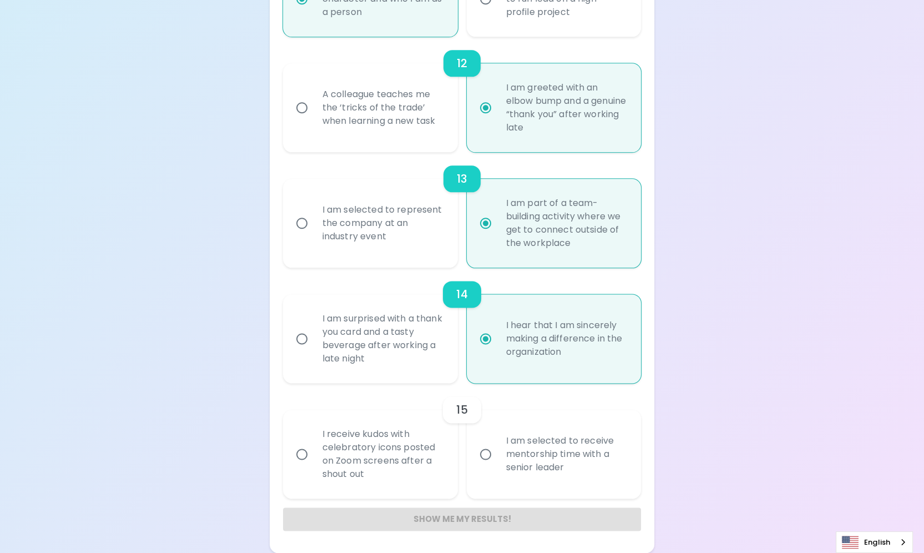
radio input "false"
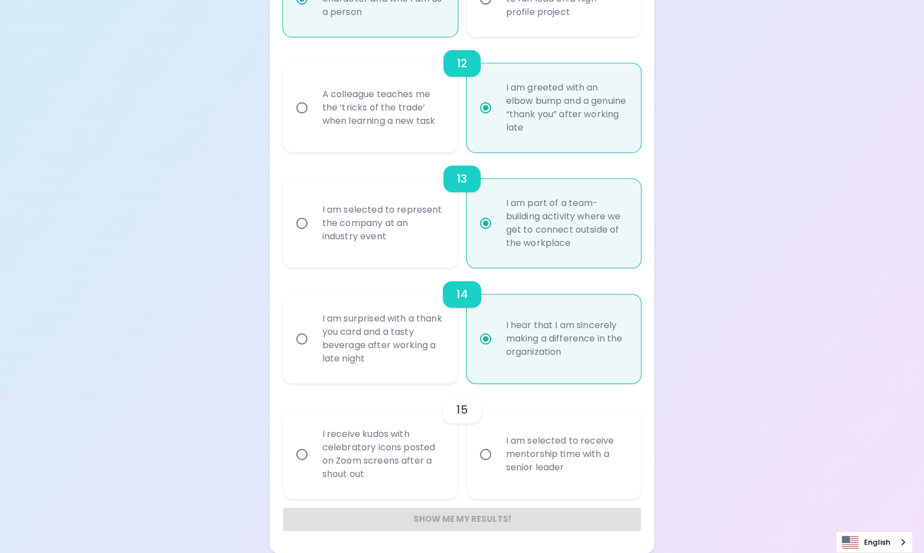
radio input "false"
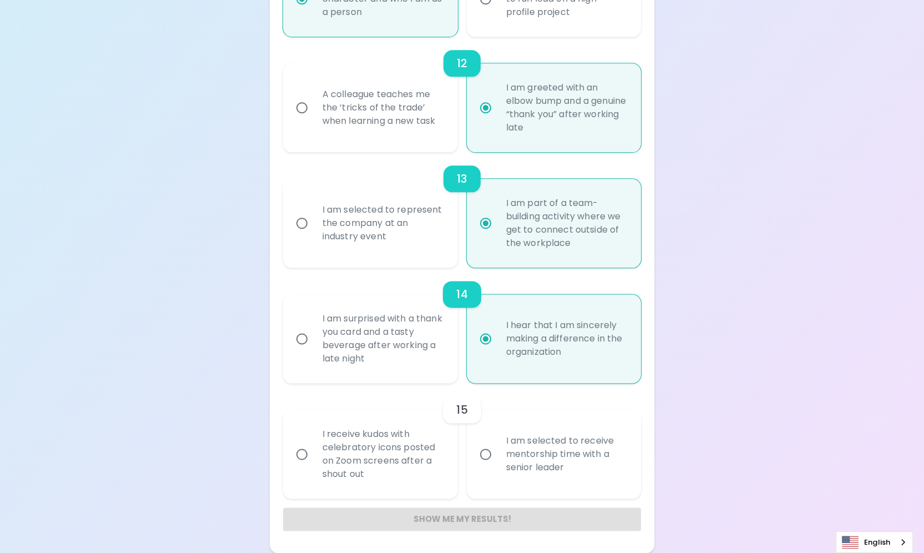
radio input "false"
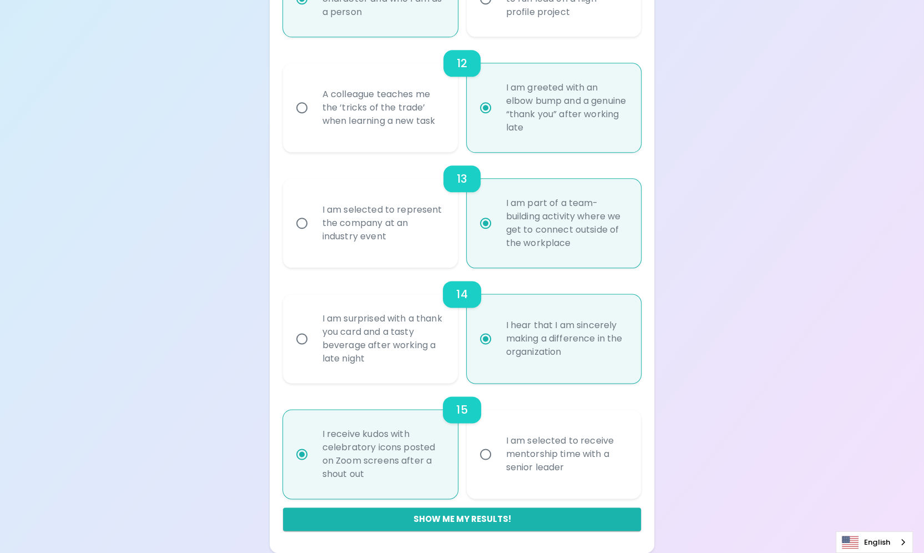
radio input "true"
click at [379, 412] on div "I receive kudos with celebratory icons posted on Zoom screens after a shout out" at bounding box center [382, 454] width 138 height 80
click at [313, 412] on input "I receive kudos with celebratory icons posted on Zoom screens after a shout out" at bounding box center [301, 453] width 23 height 23
click at [510, 412] on div "I am selected to receive mentorship time with a senior leader" at bounding box center [566, 454] width 138 height 67
click at [497, 412] on input "I am selected to receive mentorship time with a senior leader" at bounding box center [485, 453] width 23 height 23
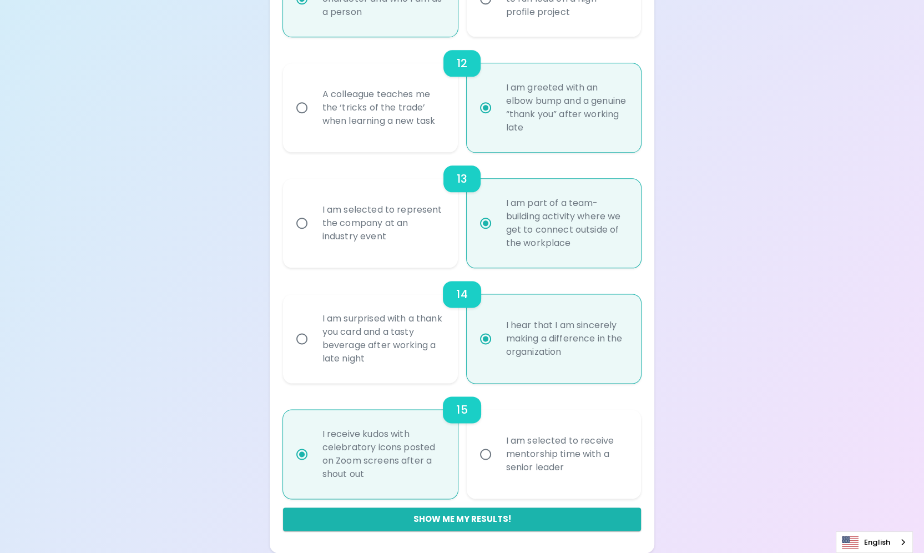
radio input "false"
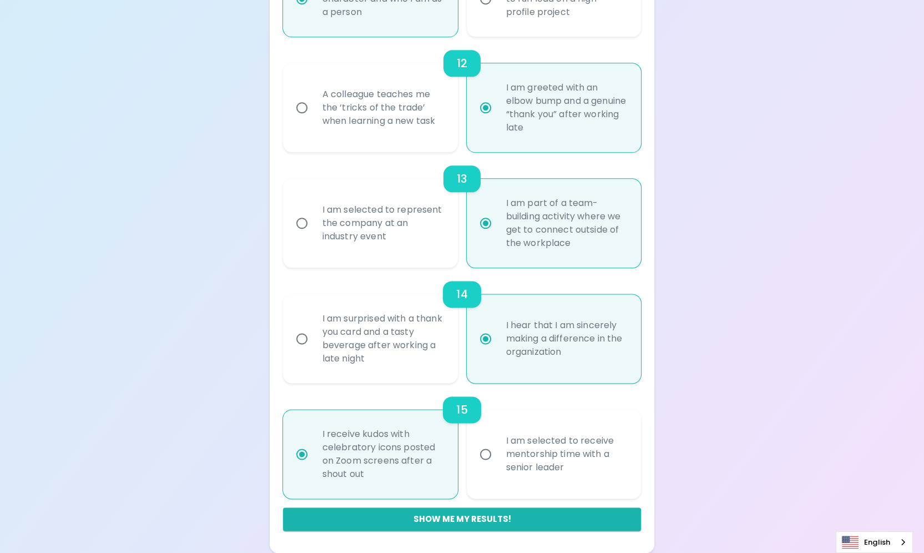
radio input "false"
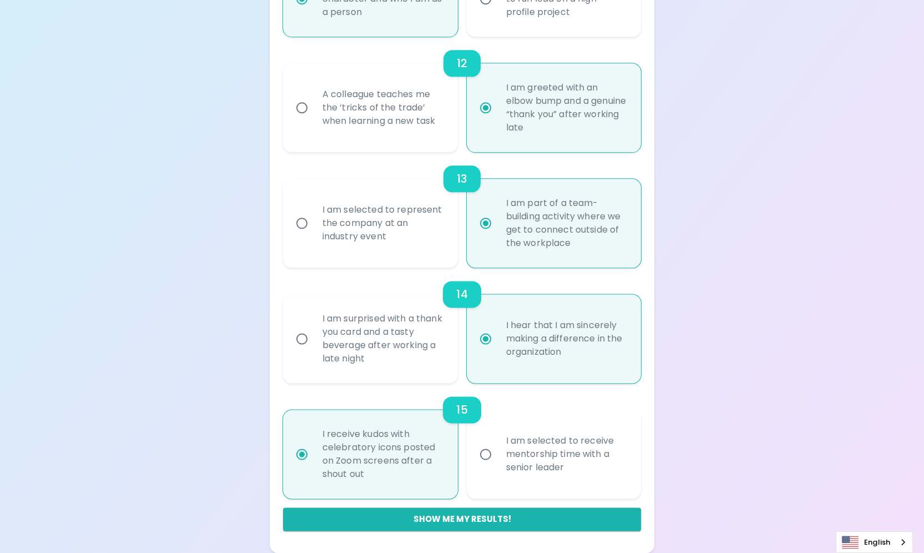
radio input "false"
radio input "true"
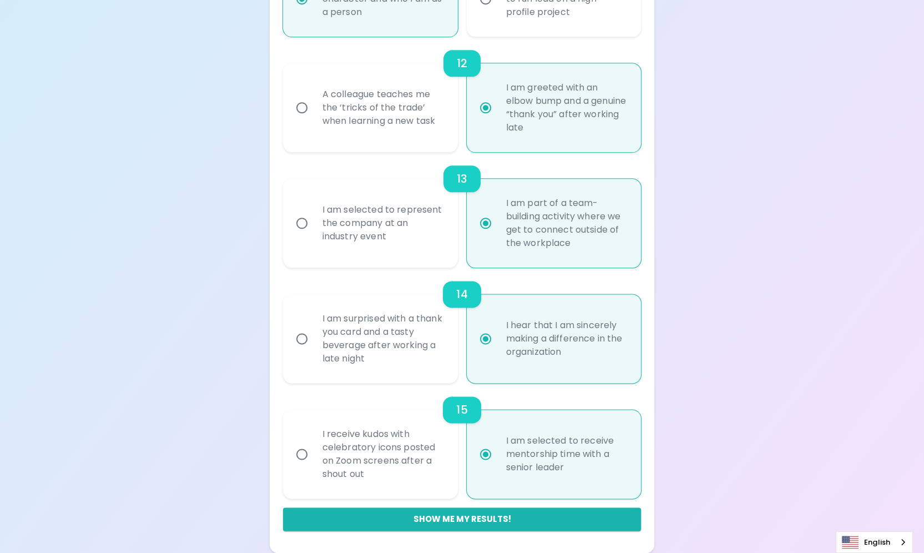
radio input "true"
click at [393, 352] on div "I am surprised with a thank you card and a tasty beverage after working a late …" at bounding box center [382, 338] width 138 height 80
click at [313, 350] on input "I am surprised with a thank you card and a tasty beverage after working a late …" at bounding box center [301, 338] width 23 height 23
radio input "false"
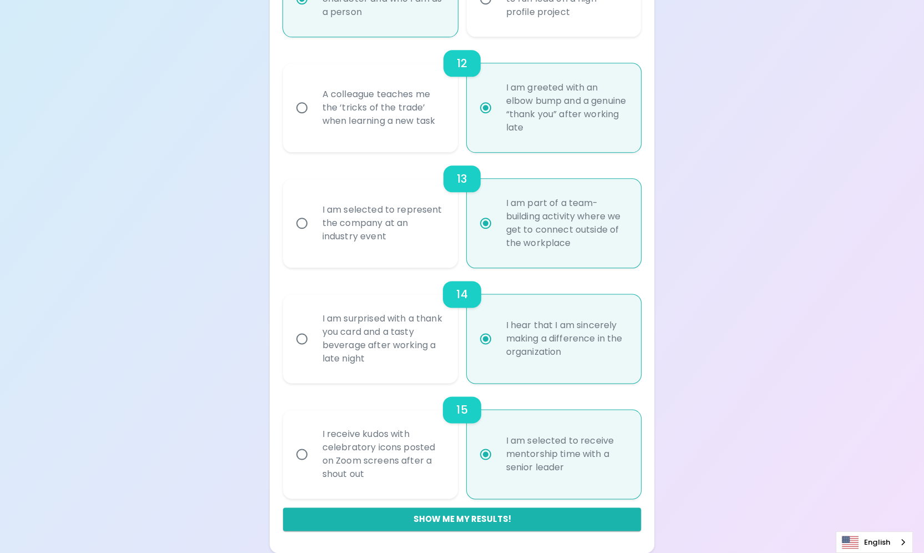
radio input "false"
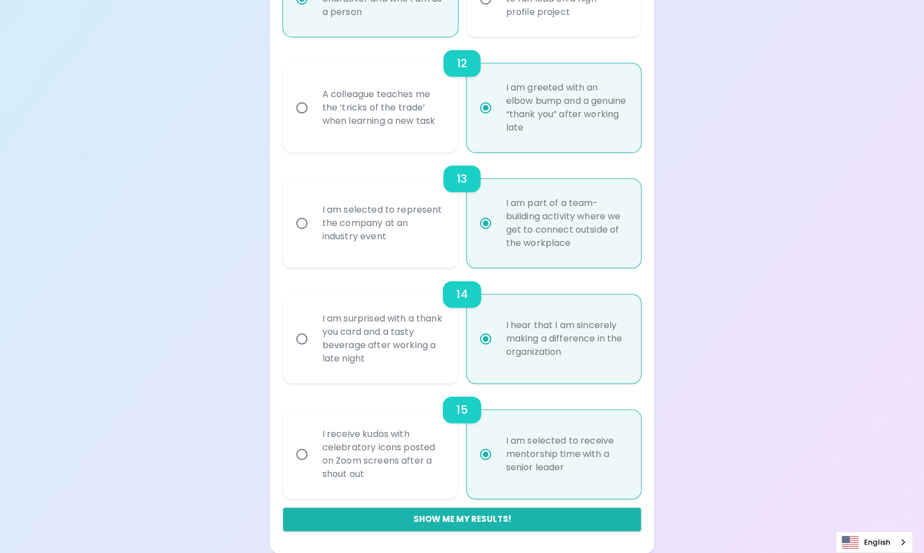
radio input "false"
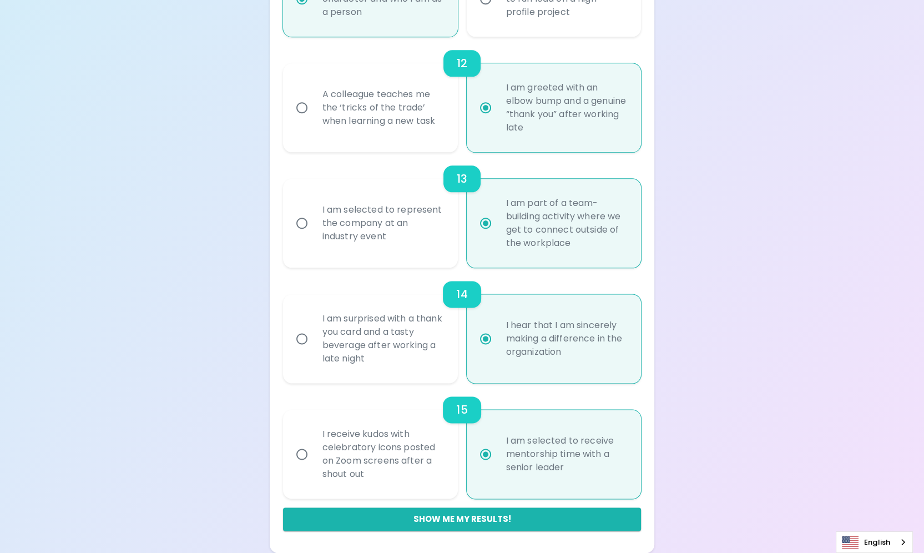
radio input "false"
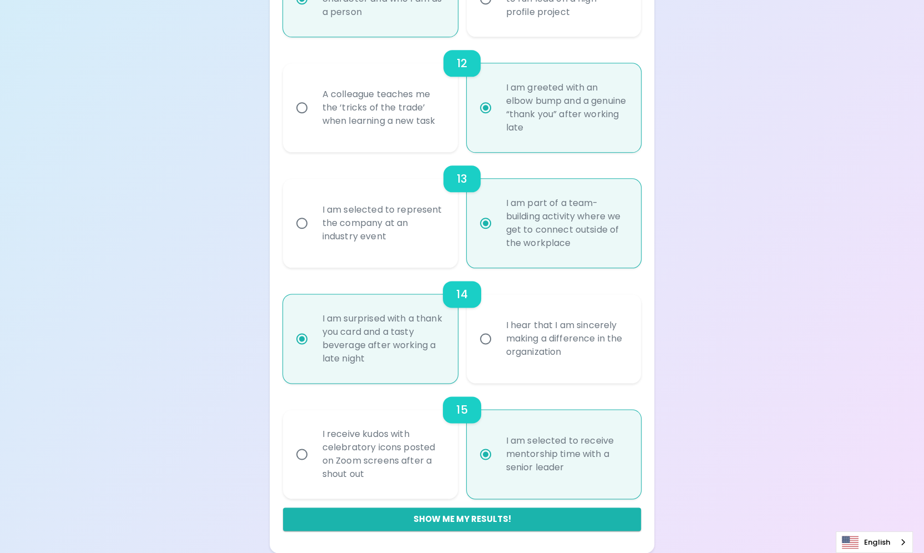
radio input "true"
click at [556, 343] on div "I hear that I am sincerely making a difference in the organization" at bounding box center [566, 338] width 138 height 67
click at [497, 343] on input "I hear that I am sincerely making a difference in the organization" at bounding box center [485, 338] width 23 height 23
radio input "false"
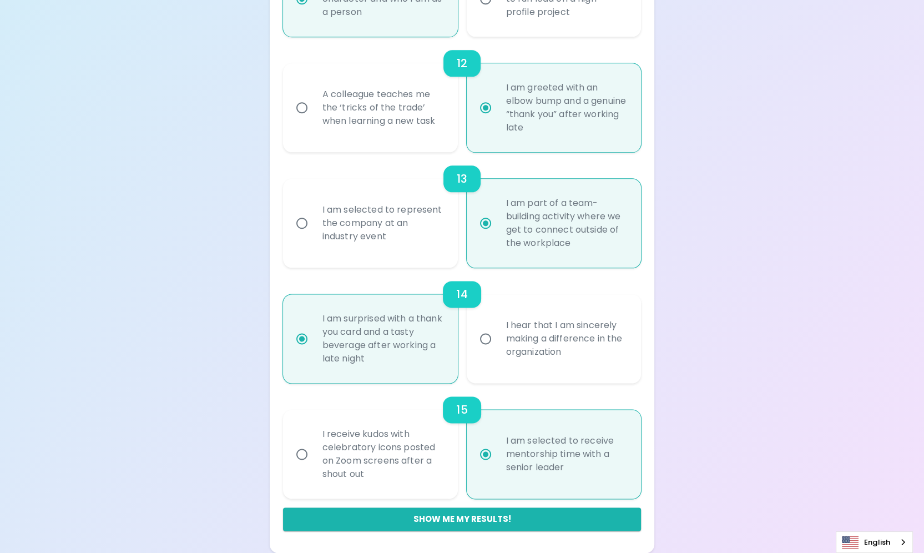
radio input "false"
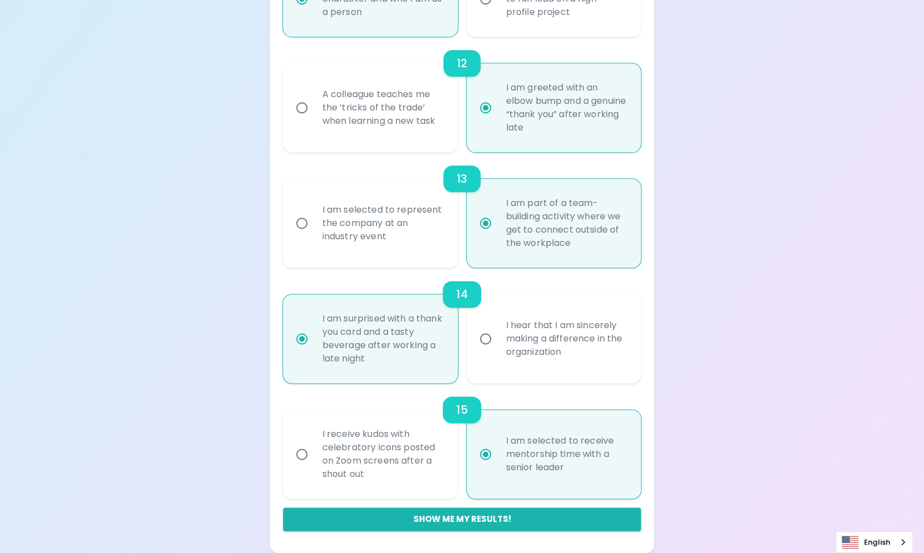
radio input "false"
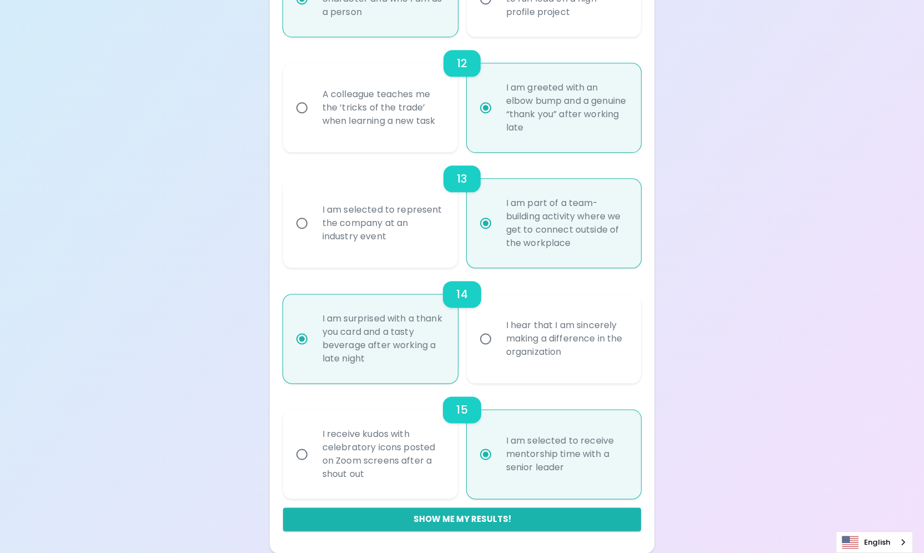
radio input "false"
radio input "true"
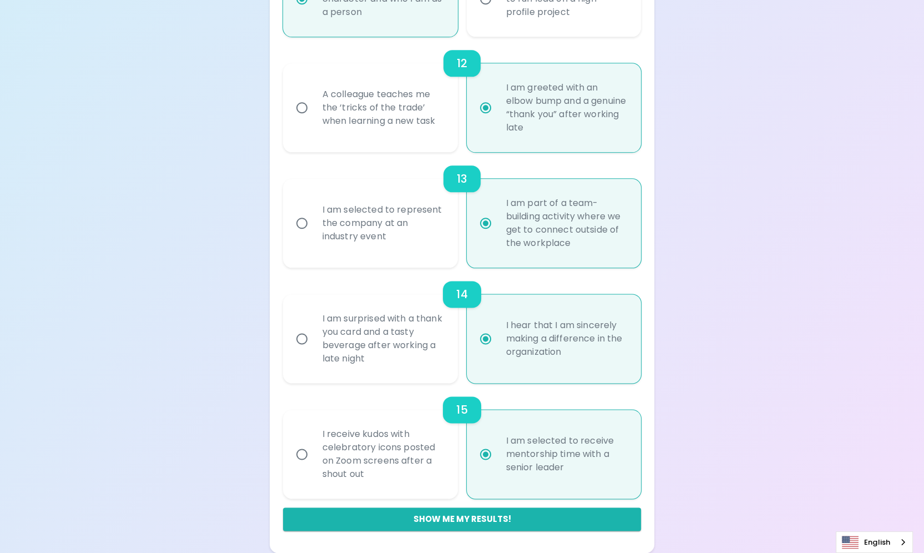
radio input "true"
click at [379, 359] on div "I am surprised with a thank you card and a tasty beverage after working a late …" at bounding box center [382, 338] width 138 height 80
click at [313, 350] on input "I am surprised with a thank you card and a tasty beverage after working a late …" at bounding box center [301, 338] width 23 height 23
radio input "false"
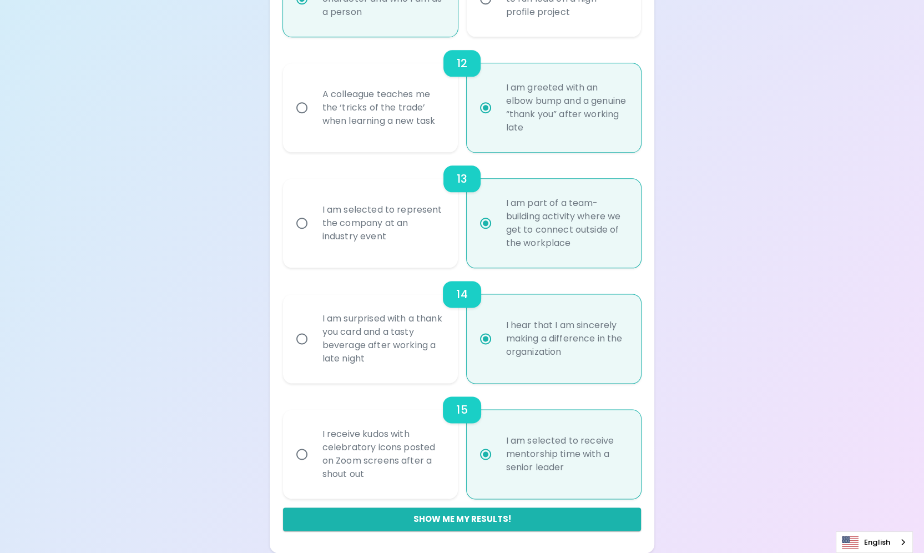
radio input "false"
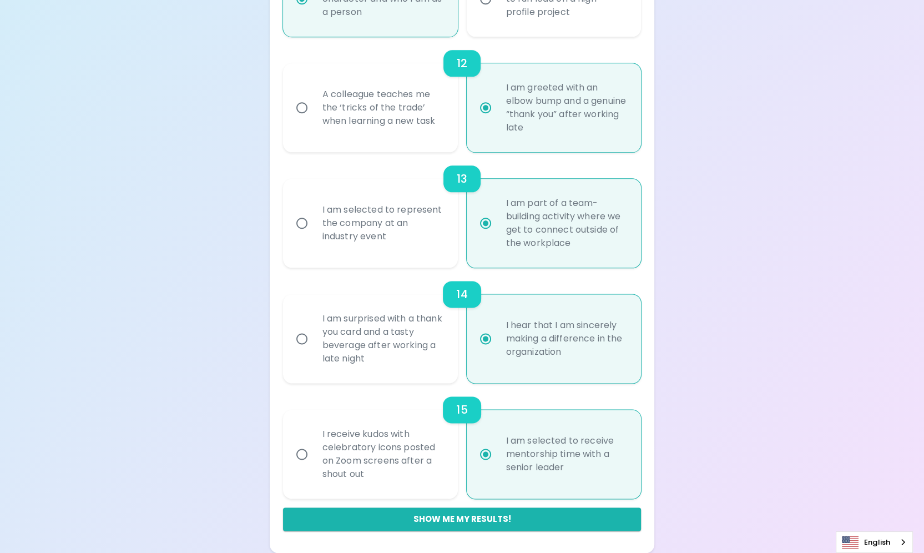
radio input "false"
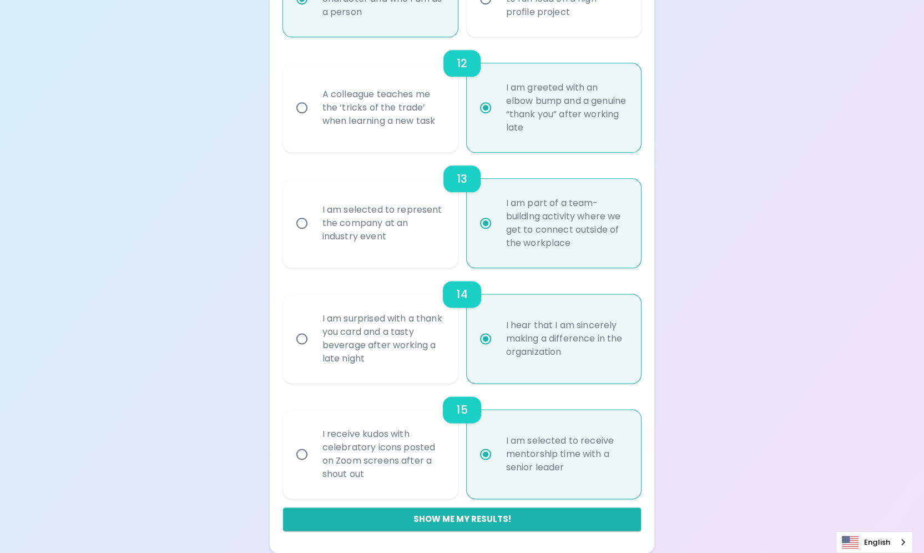
radio input "false"
radio input "true"
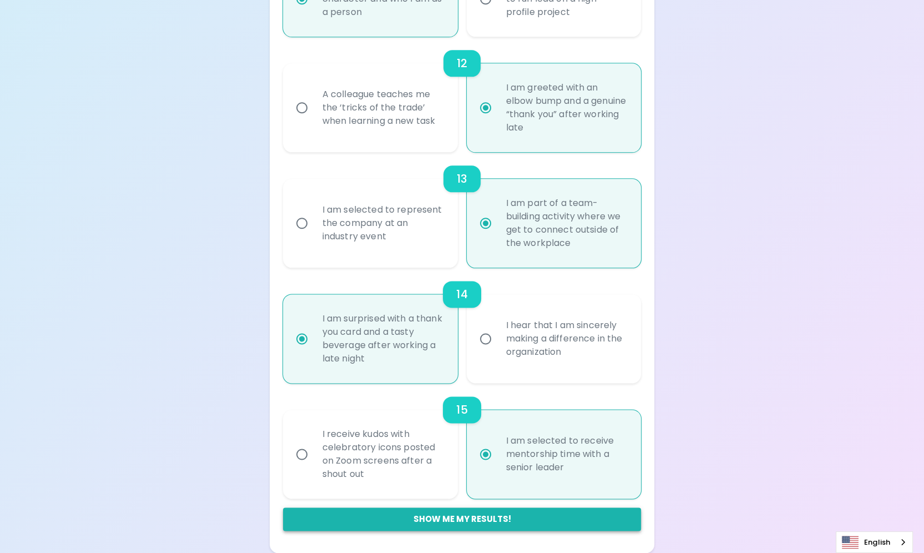
radio input "true"
click at [602, 412] on button "Show me my results!" at bounding box center [462, 518] width 358 height 23
radio input "false"
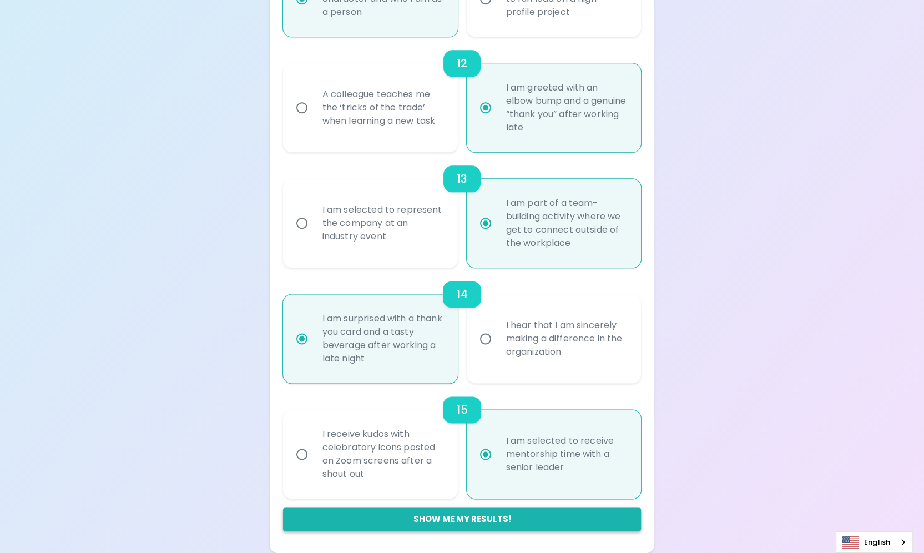
radio input "false"
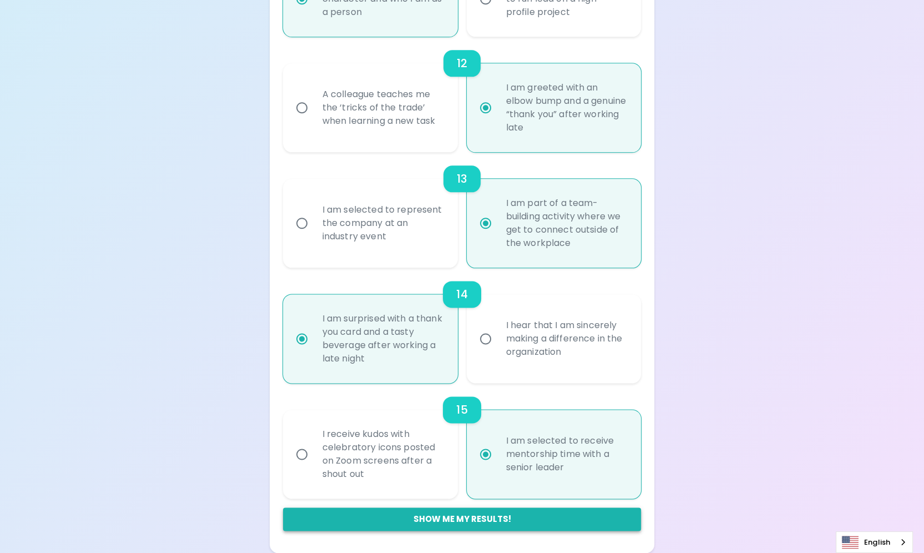
radio input "false"
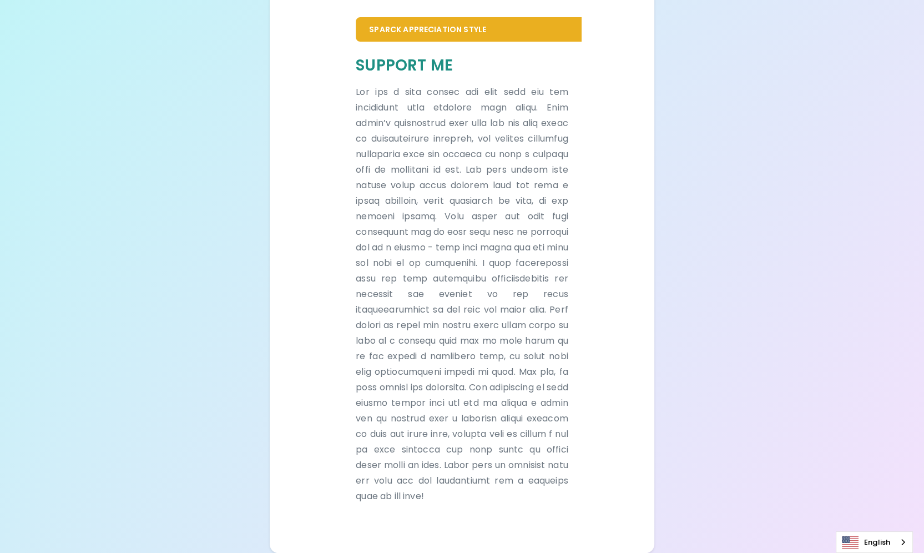
scroll to position [0, 0]
